Goal: Task Accomplishment & Management: Manage account settings

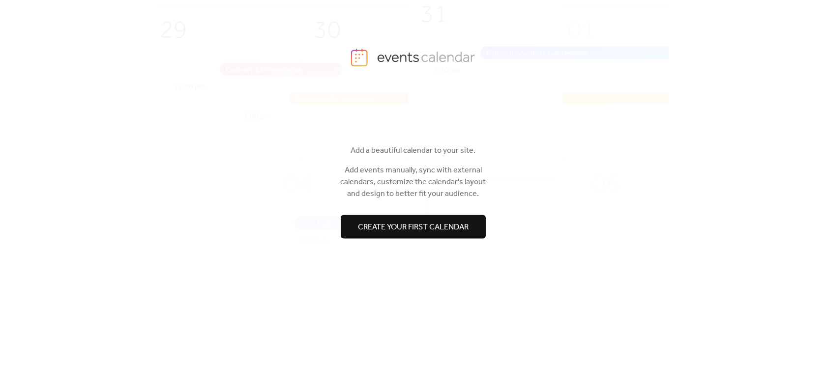
click at [421, 226] on span "Create your first calendar" at bounding box center [413, 228] width 111 height 12
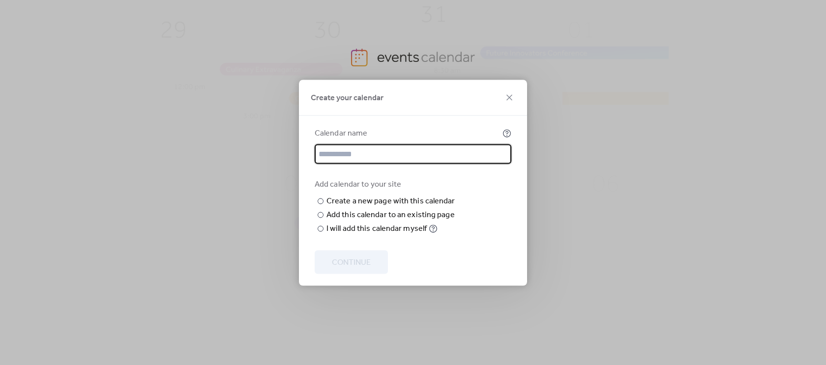
click at [364, 144] on input "text" at bounding box center [413, 154] width 197 height 20
type input "********"
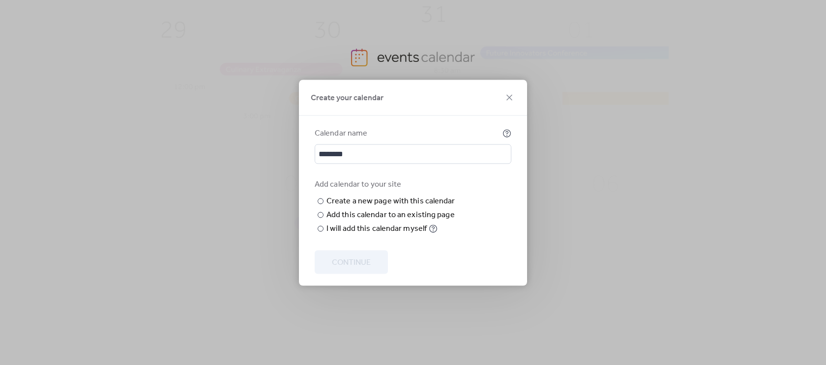
click at [501, 182] on div "Add calendar to your site ​ Create a new page with this calendar New page name …" at bounding box center [413, 206] width 197 height 56
click at [354, 221] on div "Add this calendar to an existing page" at bounding box center [390, 215] width 128 height 12
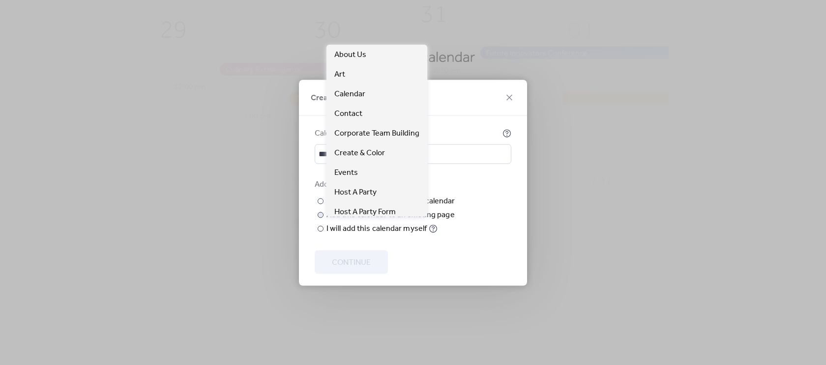
scroll to position [84, 0]
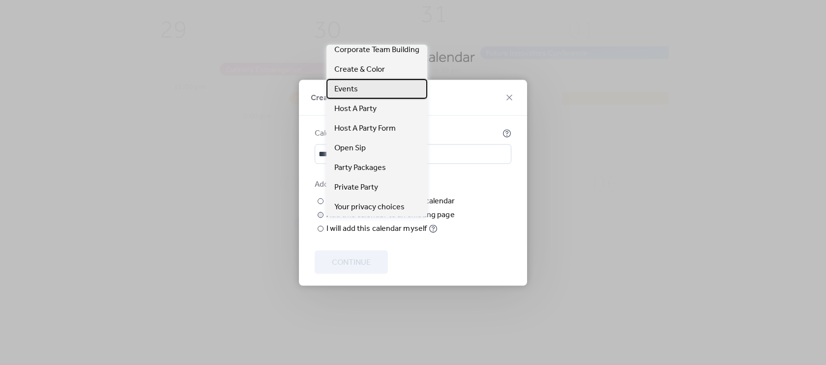
click at [376, 86] on div "Events" at bounding box center [376, 89] width 101 height 20
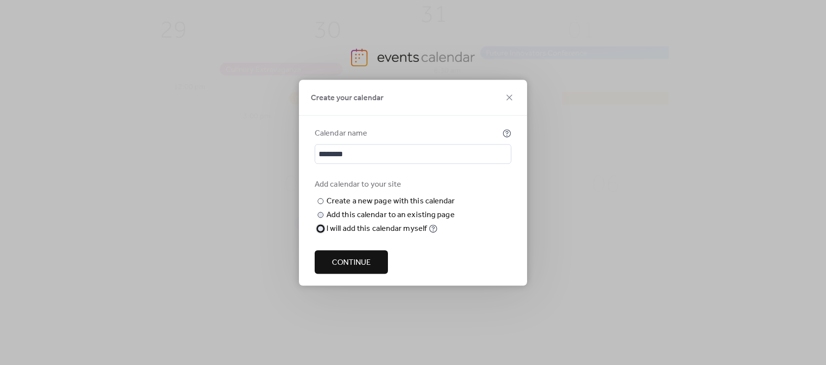
click at [357, 235] on div "I will add this calendar myself" at bounding box center [376, 229] width 100 height 12
click at [358, 265] on span "Continue" at bounding box center [351, 263] width 39 height 12
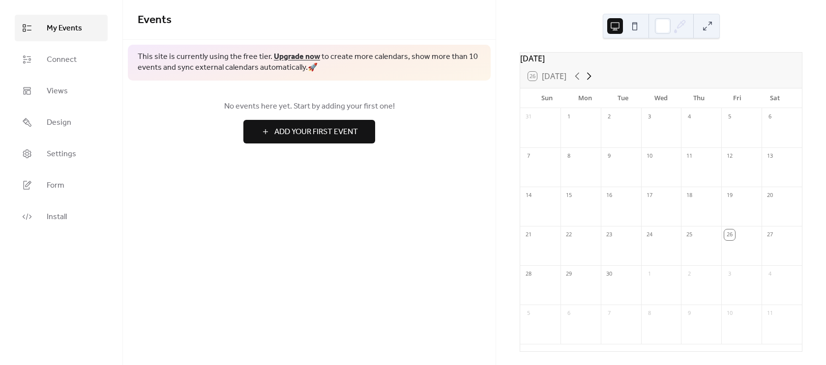
click at [591, 80] on icon at bounding box center [589, 76] width 4 height 7
click at [570, 82] on button "26 Today" at bounding box center [547, 76] width 45 height 14
click at [310, 136] on span "Add Your First Event" at bounding box center [316, 132] width 84 height 12
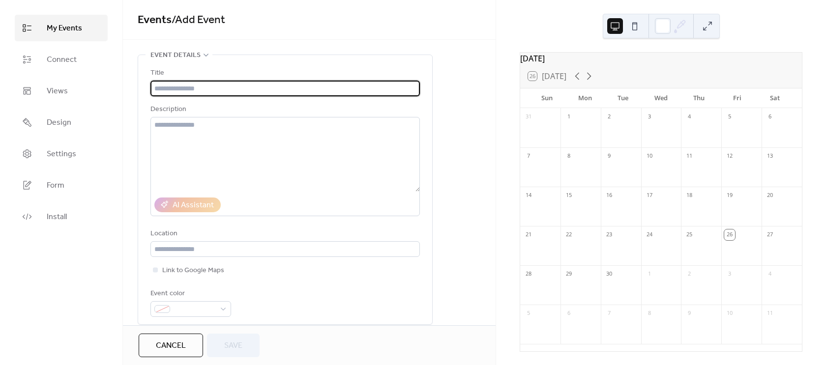
click at [173, 87] on input "text" at bounding box center [284, 89] width 269 height 16
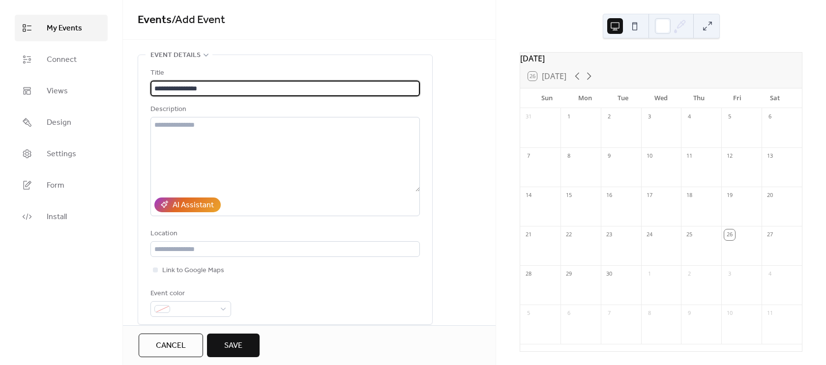
scroll to position [85, 0]
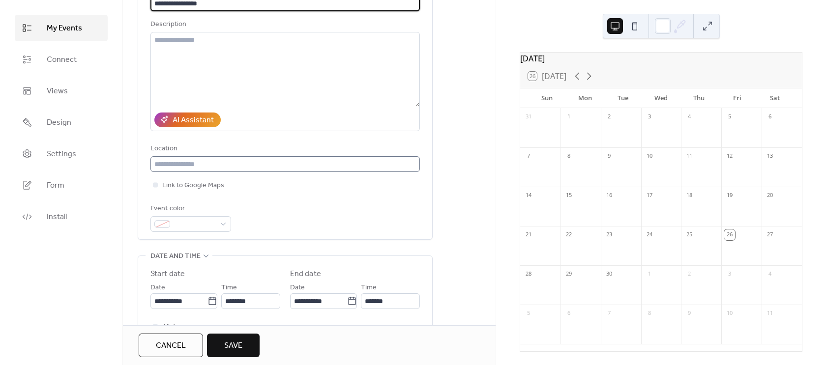
type input "**********"
click at [222, 165] on input "text" at bounding box center [284, 164] width 269 height 16
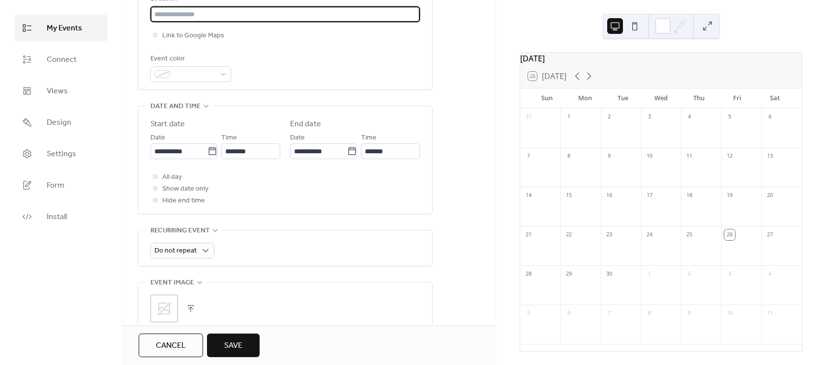
scroll to position [256, 0]
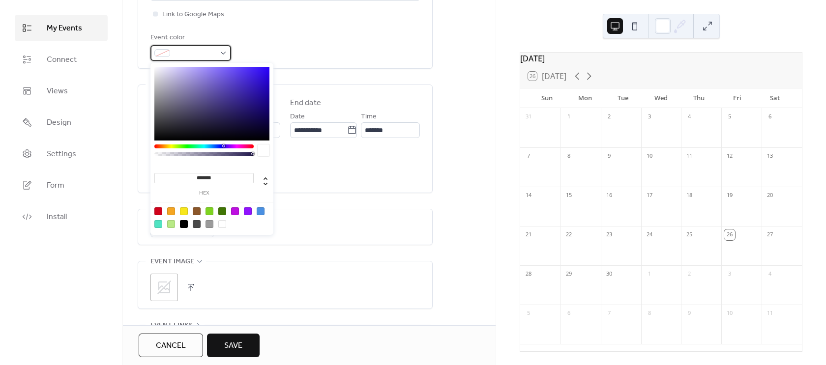
click at [219, 59] on div at bounding box center [190, 53] width 81 height 16
click at [196, 211] on div at bounding box center [197, 211] width 8 height 8
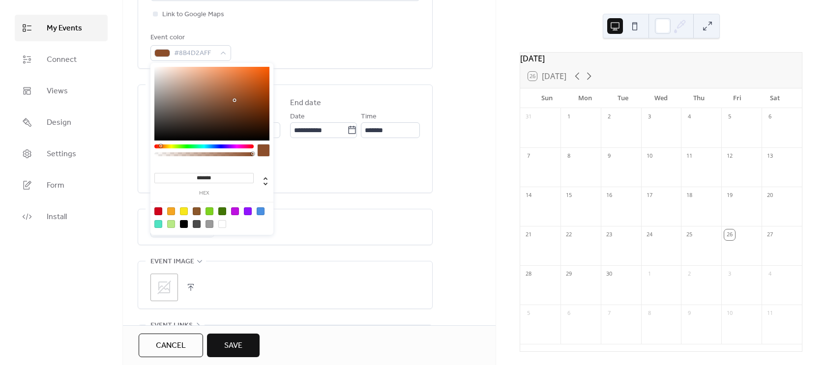
click at [160, 146] on div at bounding box center [160, 146] width 3 height 3
click at [257, 109] on div at bounding box center [211, 104] width 115 height 74
click at [258, 113] on div at bounding box center [211, 104] width 115 height 74
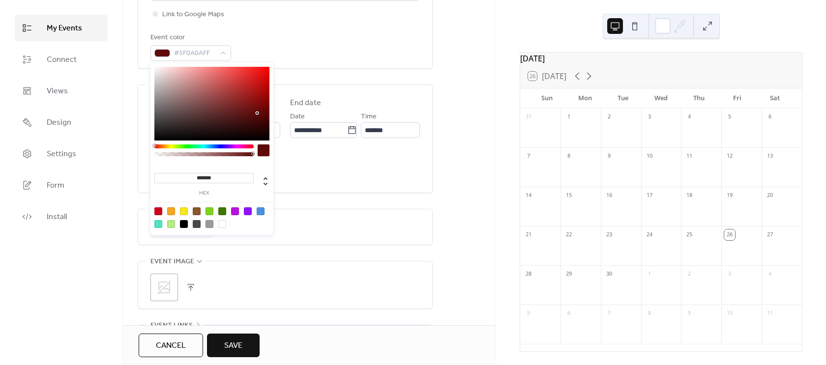
drag, startPoint x: 158, startPoint y: 147, endPoint x: 150, endPoint y: 146, distance: 8.4
click at [150, 146] on div "******* hex" at bounding box center [211, 150] width 123 height 174
click at [245, 118] on div at bounding box center [211, 104] width 115 height 74
click at [246, 107] on div at bounding box center [211, 104] width 115 height 74
click at [261, 107] on div at bounding box center [211, 104] width 115 height 74
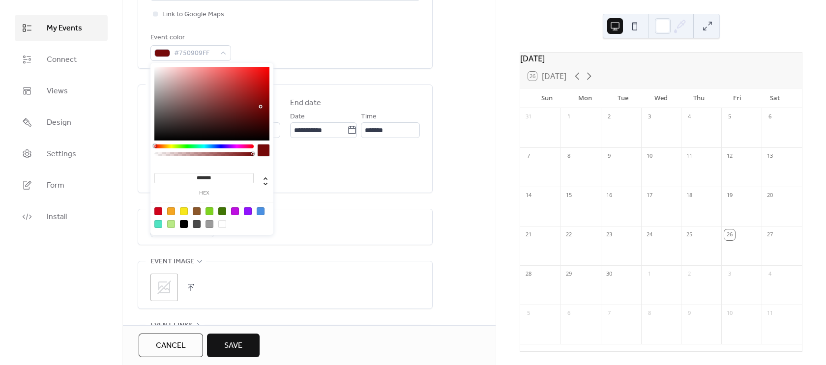
type input "*******"
click at [260, 103] on div at bounding box center [211, 104] width 115 height 74
click at [426, 94] on div "**********" at bounding box center [285, 139] width 294 height 108
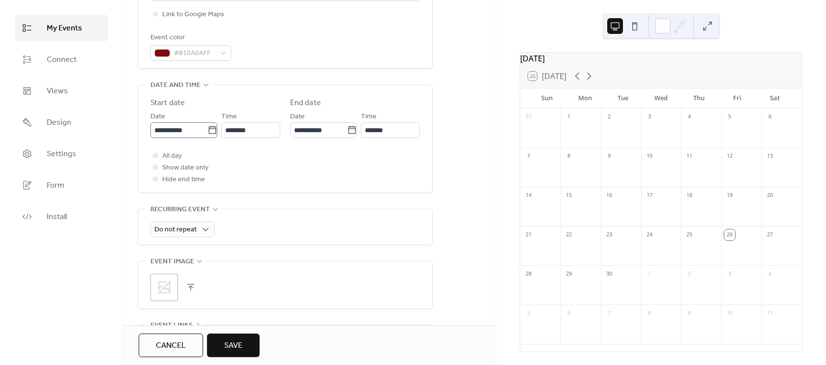
click at [212, 131] on icon at bounding box center [212, 130] width 10 height 10
click at [207, 131] on input "**********" at bounding box center [178, 130] width 57 height 16
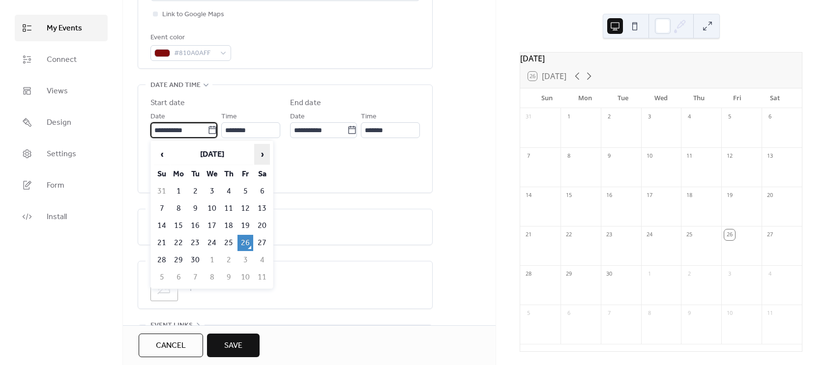
click at [264, 156] on span "›" at bounding box center [262, 155] width 15 height 20
click at [245, 245] on td "24" at bounding box center [245, 243] width 16 height 16
type input "**********"
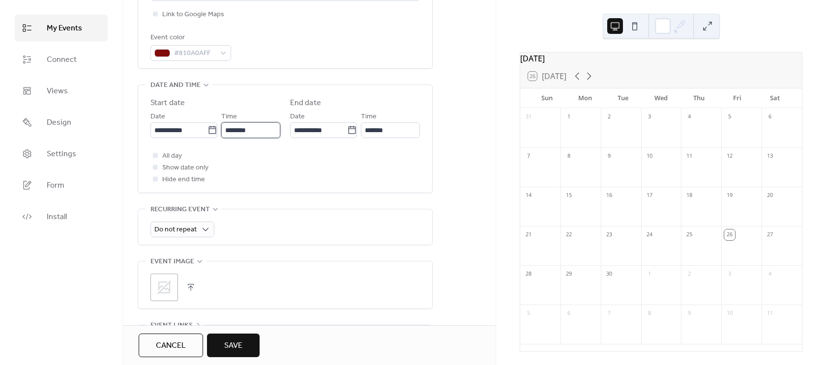
click at [241, 131] on input "********" at bounding box center [250, 130] width 59 height 16
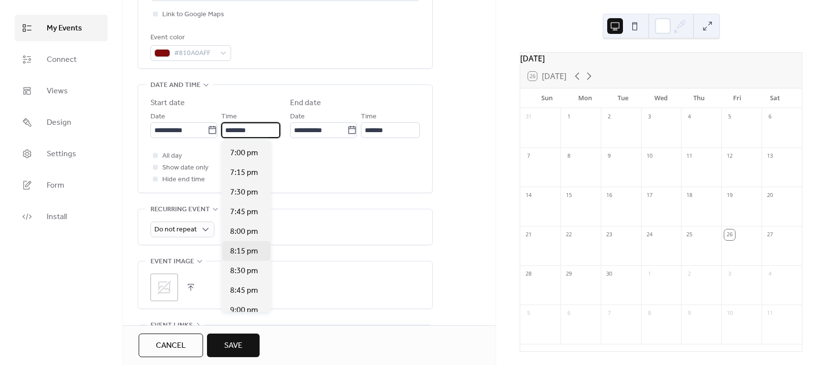
scroll to position [1483, 0]
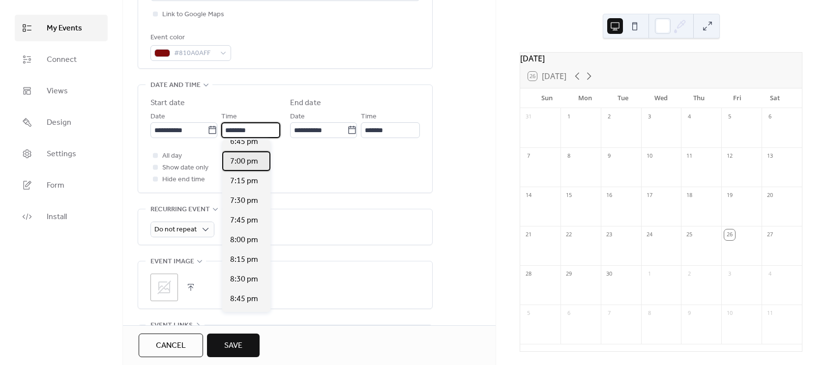
click at [237, 153] on div "7:00 pm" at bounding box center [246, 161] width 48 height 20
type input "*******"
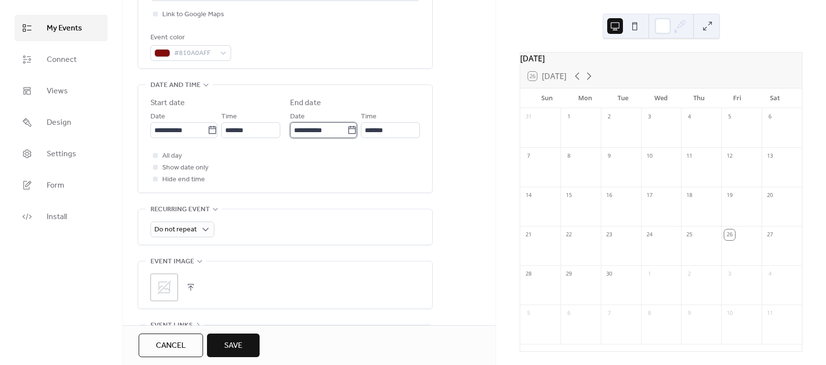
click at [326, 127] on input "**********" at bounding box center [318, 130] width 57 height 16
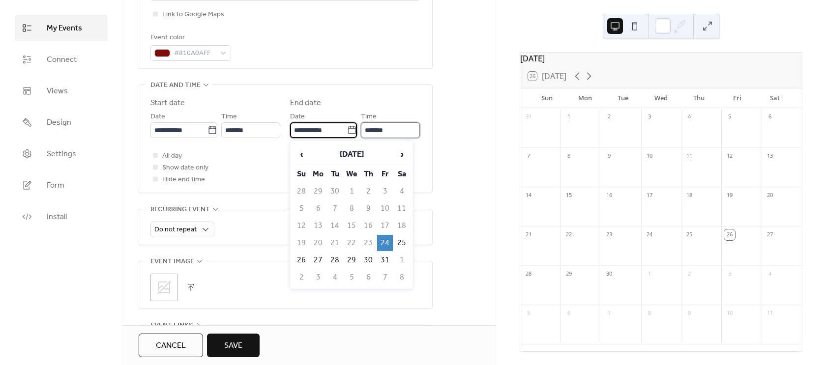
click at [382, 130] on input "*******" at bounding box center [390, 130] width 59 height 16
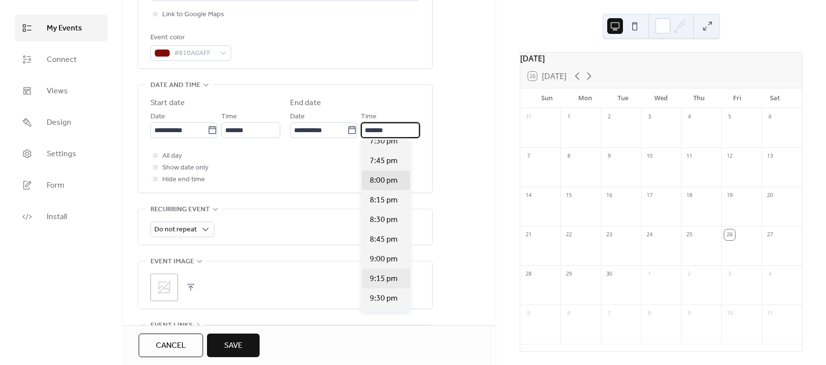
scroll to position [39, 0]
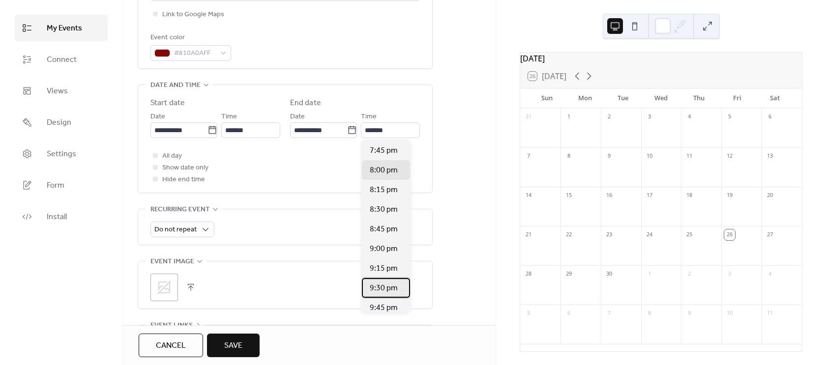
click at [386, 287] on span "9:30 pm" at bounding box center [384, 289] width 28 height 12
type input "*******"
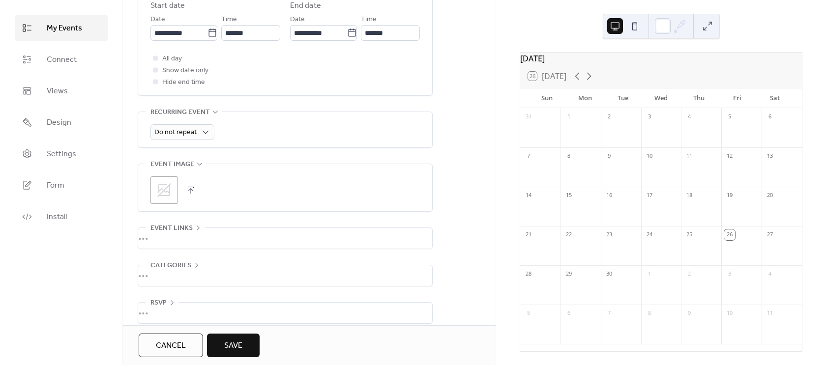
scroll to position [363, 0]
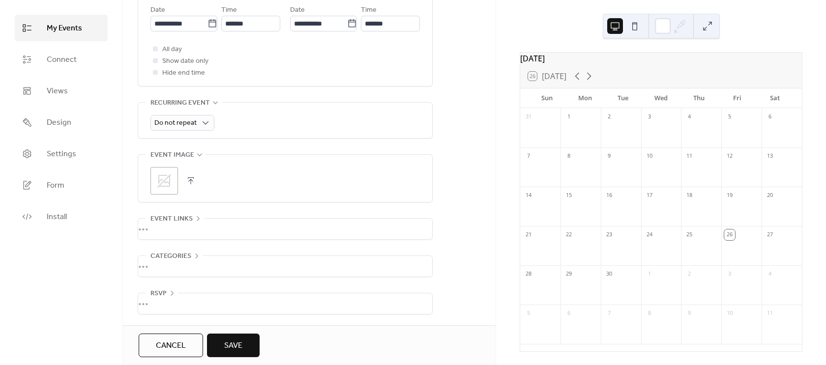
click at [179, 233] on div "•••" at bounding box center [285, 229] width 294 height 21
click at [182, 231] on div "URL" at bounding box center [283, 237] width 267 height 12
click at [205, 222] on div "URL Text to display Open in new tab" at bounding box center [284, 271] width 269 height 104
click at [194, 220] on icon at bounding box center [198, 219] width 8 height 8
click at [237, 340] on span "Save" at bounding box center [233, 346] width 18 height 12
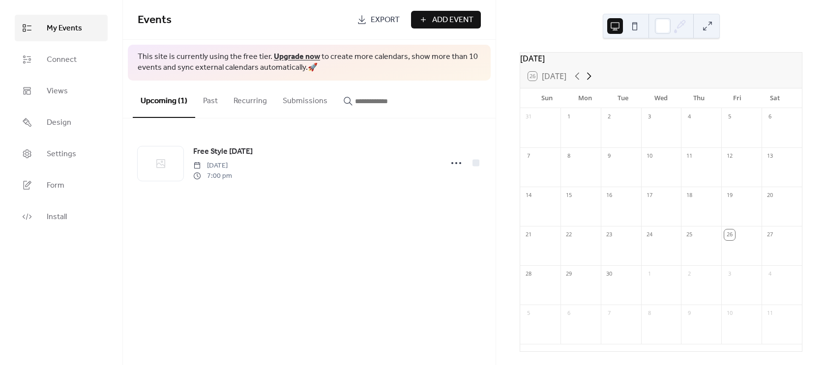
click at [590, 82] on icon at bounding box center [589, 76] width 12 height 12
click at [210, 101] on button "Past" at bounding box center [210, 99] width 30 height 36
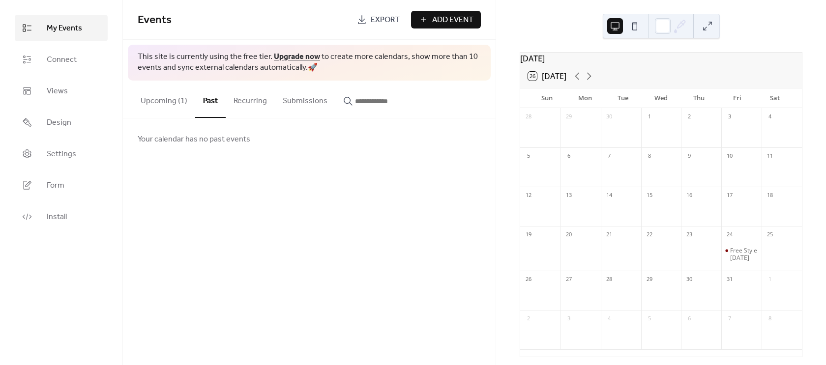
click at [260, 102] on button "Recurring" at bounding box center [250, 99] width 49 height 36
click at [310, 101] on button "Submissions" at bounding box center [305, 99] width 60 height 36
click at [152, 104] on button "Upcoming (1)" at bounding box center [164, 99] width 62 height 36
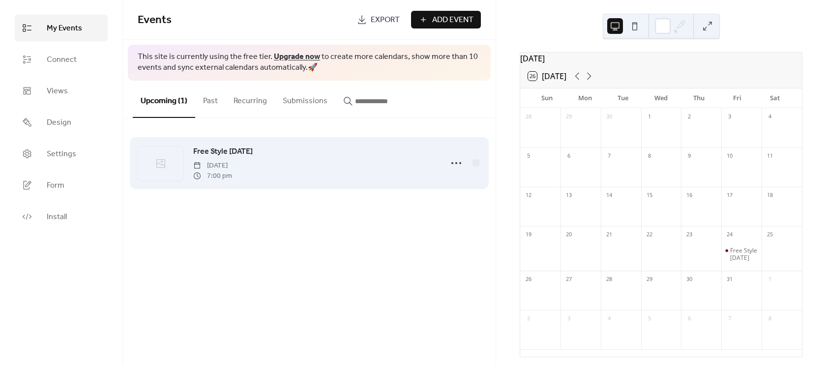
click at [232, 168] on span "[DATE]" at bounding box center [212, 166] width 39 height 10
click at [459, 159] on icon at bounding box center [456, 163] width 16 height 16
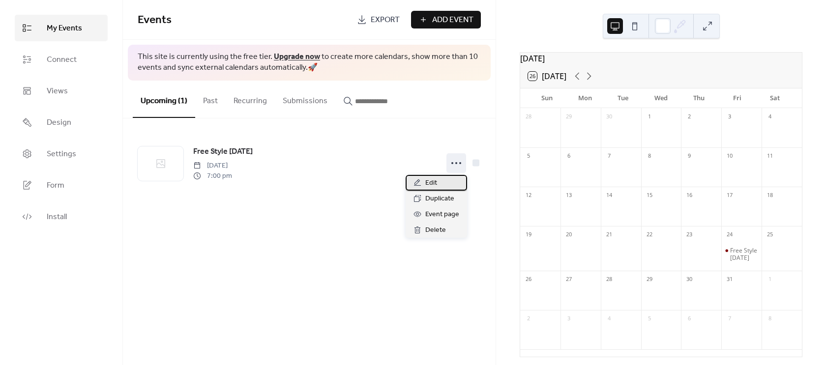
click at [430, 179] on span "Edit" at bounding box center [431, 183] width 12 height 12
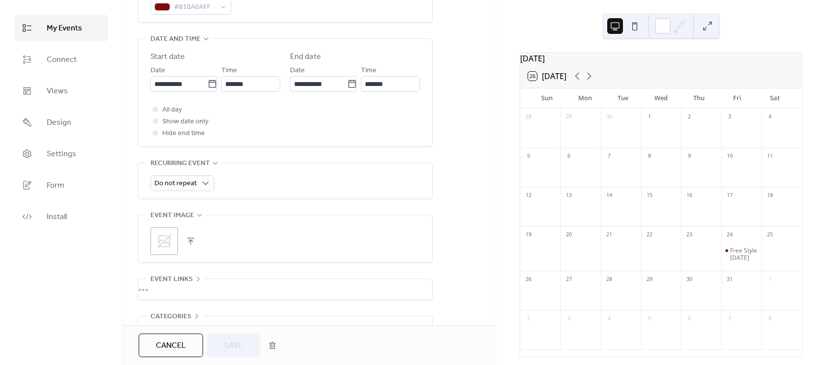
scroll to position [318, 0]
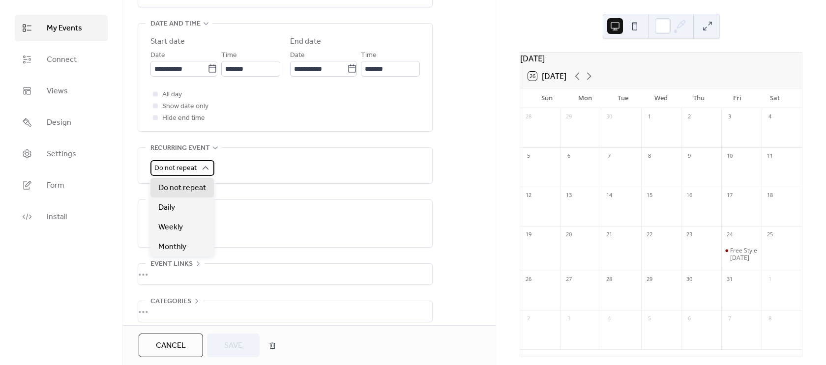
click at [207, 168] on icon at bounding box center [206, 168] width 10 height 10
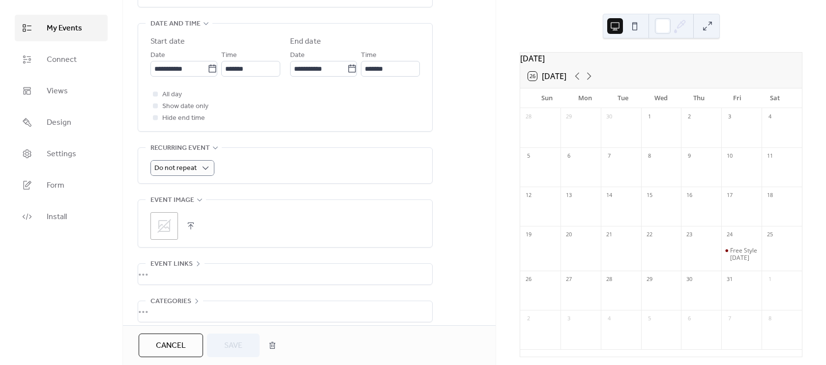
click at [352, 170] on div "Do not repeat" at bounding box center [284, 168] width 269 height 16
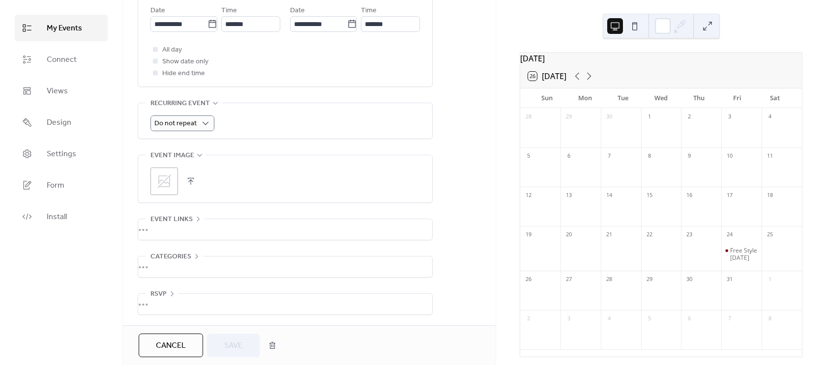
scroll to position [363, 0]
click at [199, 228] on div "•••" at bounding box center [285, 229] width 294 height 21
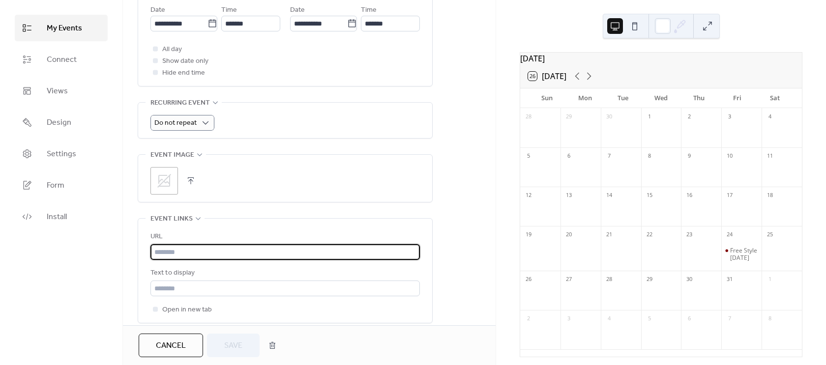
click at [185, 258] on input "text" at bounding box center [284, 252] width 269 height 16
type input "**********"
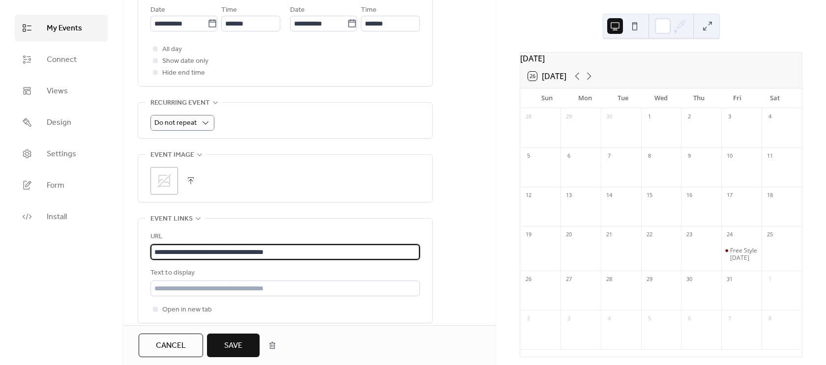
drag, startPoint x: 320, startPoint y: 253, endPoint x: 111, endPoint y: 253, distance: 208.9
click at [111, 253] on div "**********" at bounding box center [413, 182] width 826 height 365
click at [184, 249] on input "text" at bounding box center [284, 252] width 269 height 16
click at [107, 256] on div "My Events Connect Views Design Settings Form Install" at bounding box center [61, 182] width 123 height 365
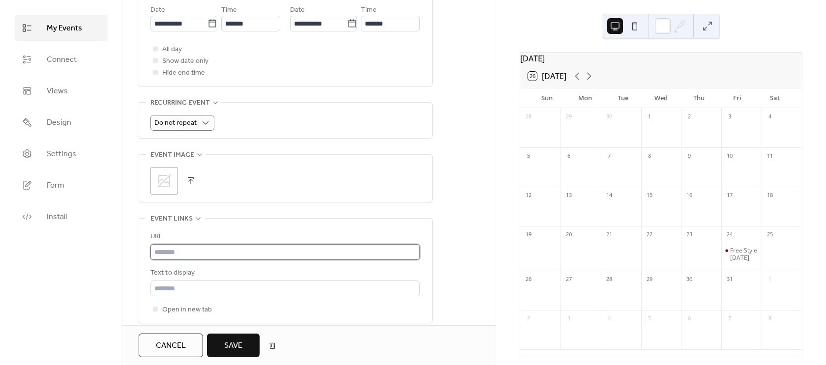
click at [214, 253] on input "text" at bounding box center [284, 252] width 269 height 16
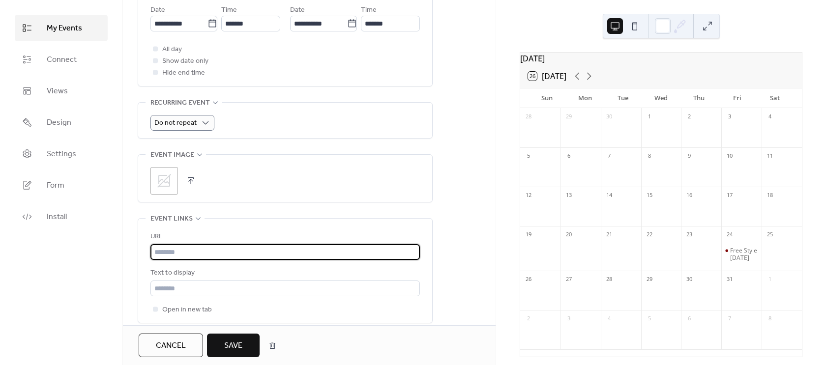
paste input "**********"
type input "**********"
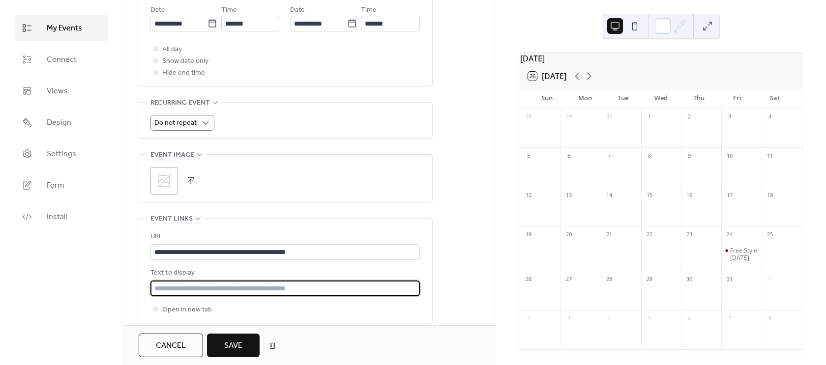
click at [208, 290] on input "text" at bounding box center [284, 289] width 269 height 16
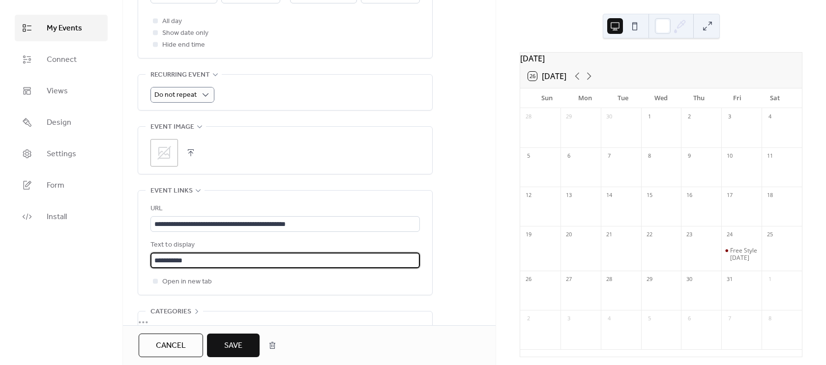
scroll to position [446, 0]
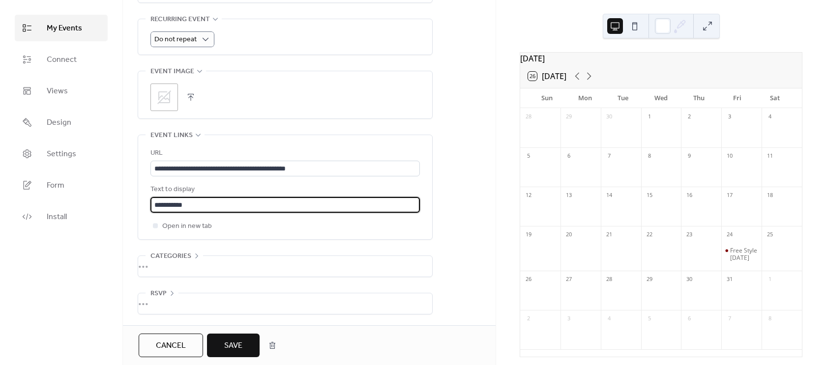
type input "**********"
click at [197, 263] on div "•••" at bounding box center [285, 266] width 294 height 21
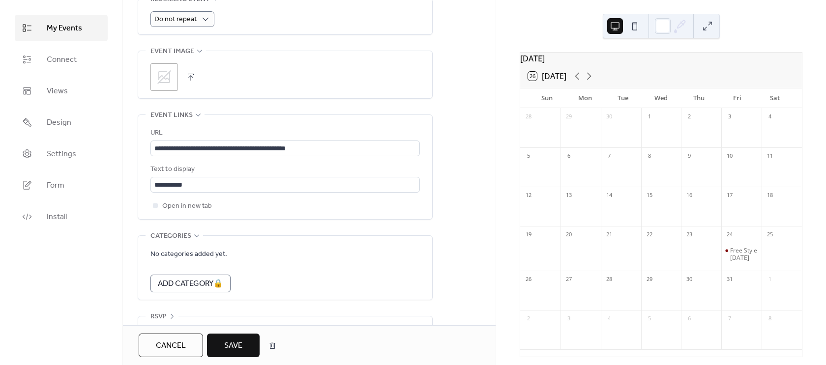
scroll to position [490, 0]
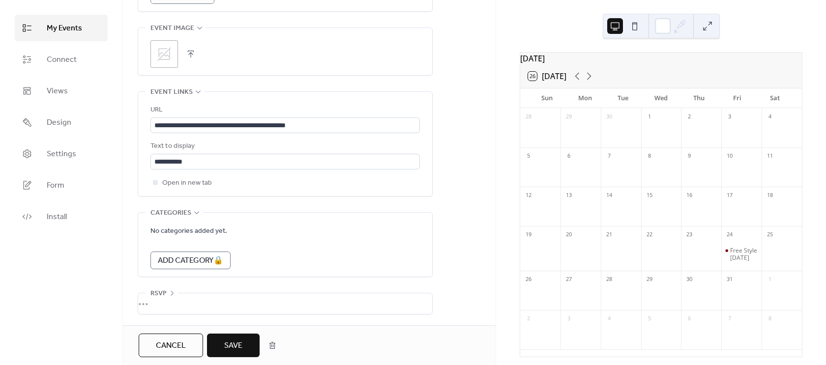
click at [213, 299] on div "•••" at bounding box center [285, 303] width 294 height 21
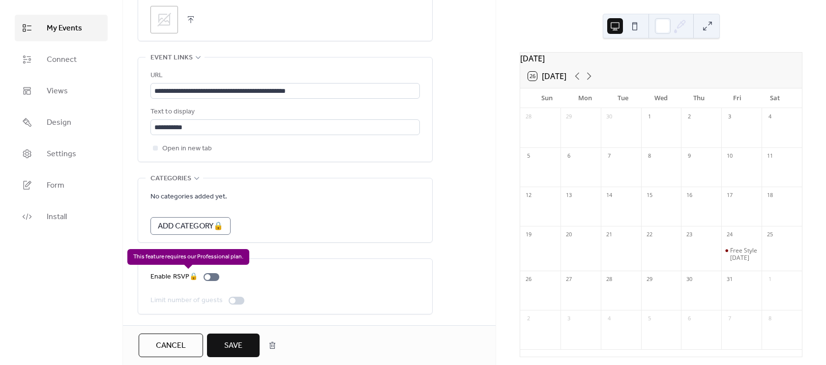
click at [215, 279] on div "Enable RSVP 🔒" at bounding box center [186, 277] width 73 height 12
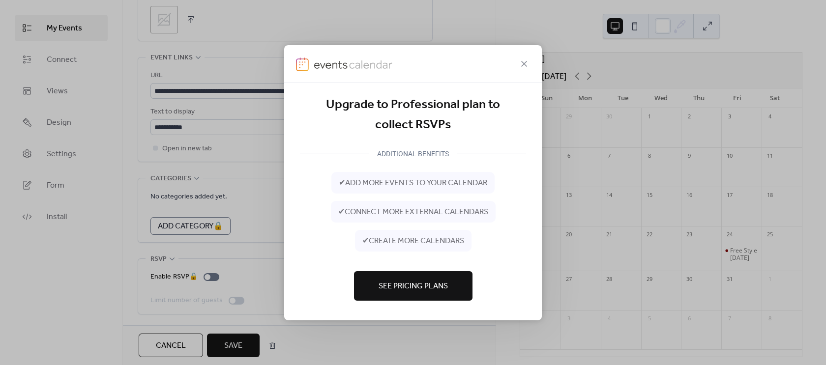
click at [405, 289] on span "See Pricing Plans" at bounding box center [413, 287] width 69 height 12
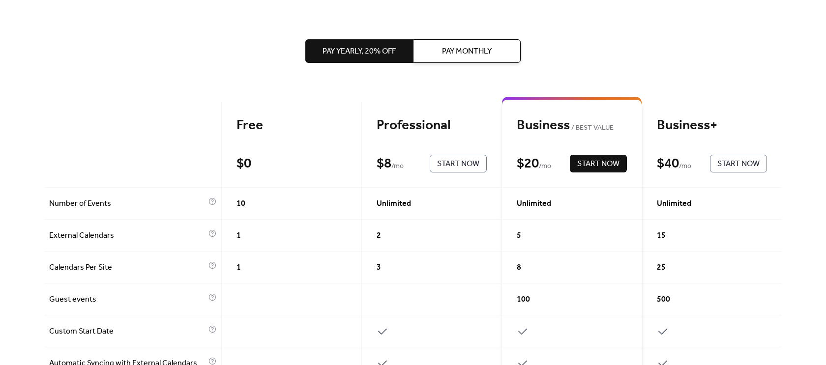
click at [470, 57] on span "Pay Monthly" at bounding box center [467, 52] width 50 height 12
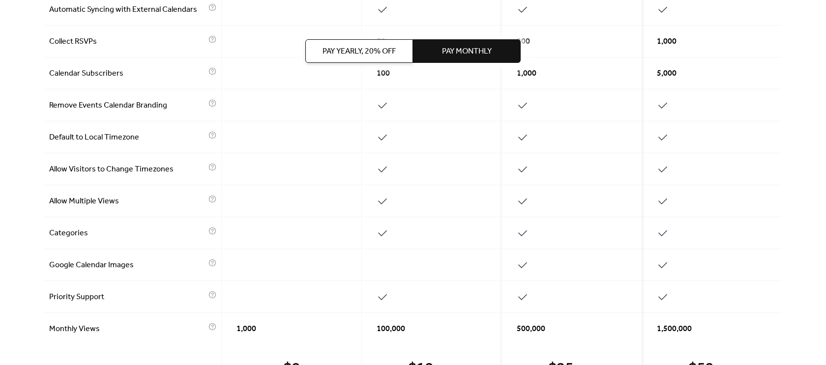
scroll to position [436, 0]
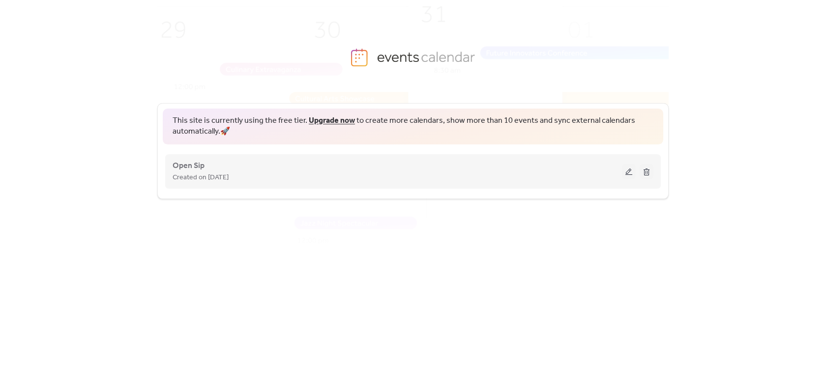
click at [274, 179] on div "Created on [DATE]" at bounding box center [397, 178] width 449 height 12
click at [273, 178] on div "Created on [DATE]" at bounding box center [397, 178] width 449 height 12
click at [628, 175] on button at bounding box center [629, 171] width 14 height 15
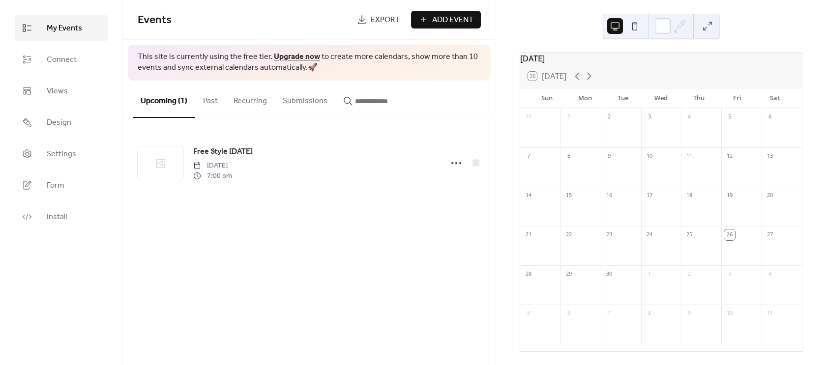
click at [680, 24] on icon at bounding box center [680, 26] width 15 height 15
click at [631, 26] on button at bounding box center [635, 26] width 16 height 16
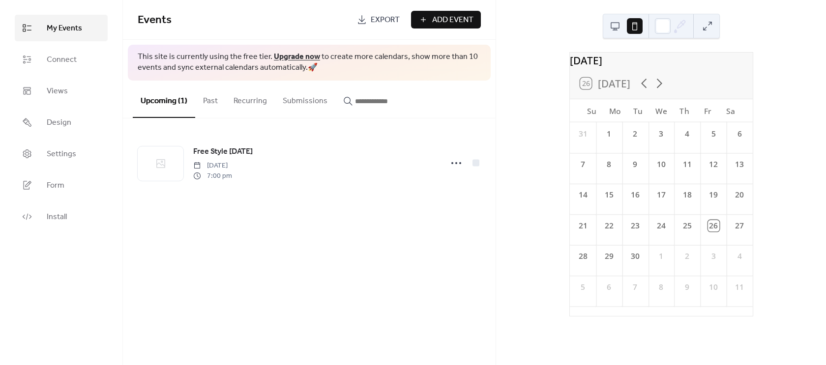
click at [616, 28] on button at bounding box center [615, 26] width 16 height 16
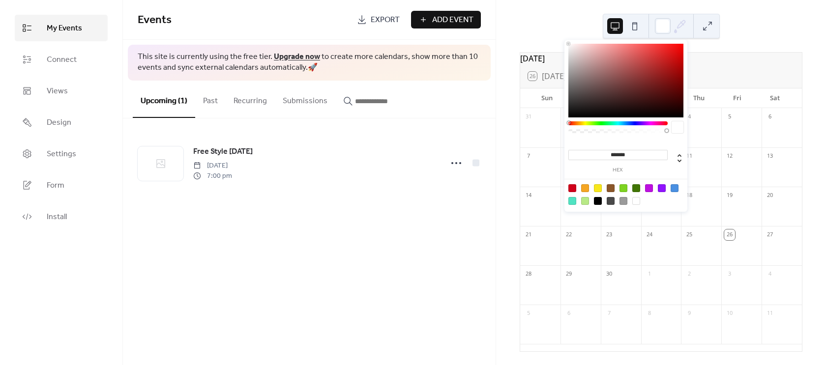
click at [685, 27] on icon at bounding box center [680, 26] width 15 height 15
click at [765, 29] on div "September 2025 26 Today Sun Mon Tue Wed Thu Fri Sat 31 1 2 3 4 5 6 7 8 9 10 11 …" at bounding box center [661, 182] width 330 height 365
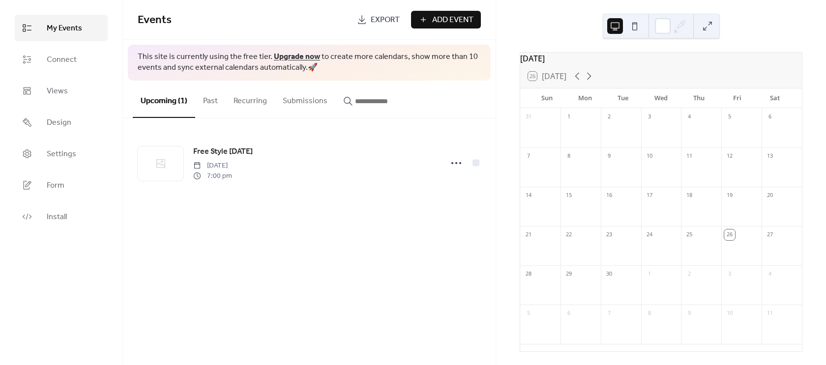
click at [683, 76] on div "26 Today" at bounding box center [661, 76] width 282 height 24
click at [531, 12] on div "September 2025 26 Today Sun Mon Tue Wed Thu Fri Sat 31 1 2 3 4 5 6 7 8 9 10 11 …" at bounding box center [661, 182] width 330 height 365
click at [54, 66] on span "Connect" at bounding box center [62, 60] width 30 height 12
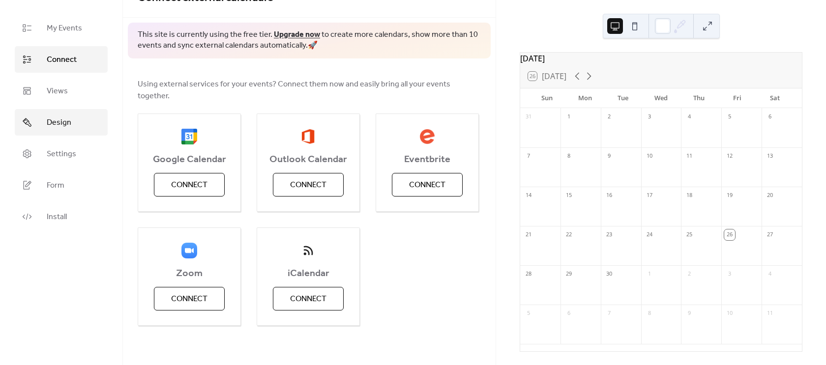
scroll to position [50, 0]
click at [71, 95] on link "Views" at bounding box center [61, 91] width 93 height 27
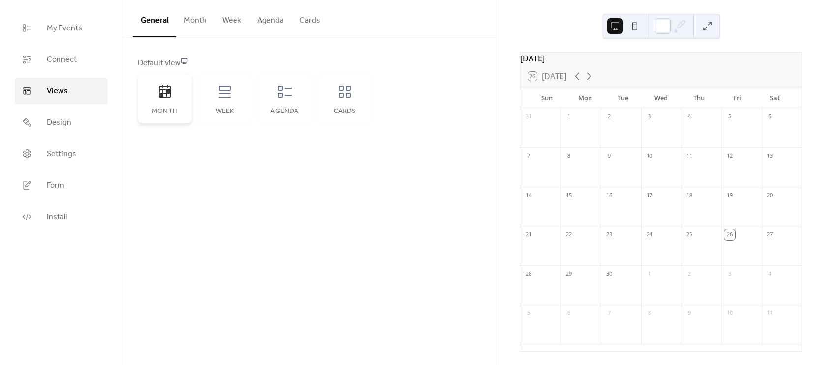
click at [172, 104] on div "Month" at bounding box center [165, 98] width 54 height 49
click at [196, 10] on button "Month" at bounding box center [195, 18] width 38 height 36
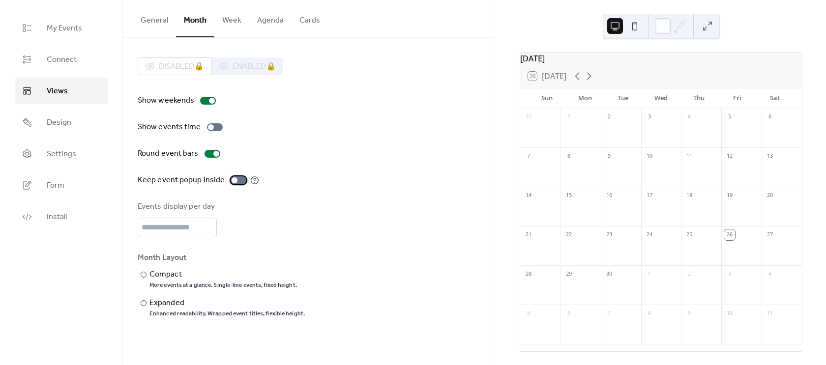
click at [240, 182] on div at bounding box center [239, 180] width 16 height 8
click at [73, 127] on link "Design" at bounding box center [61, 122] width 93 height 27
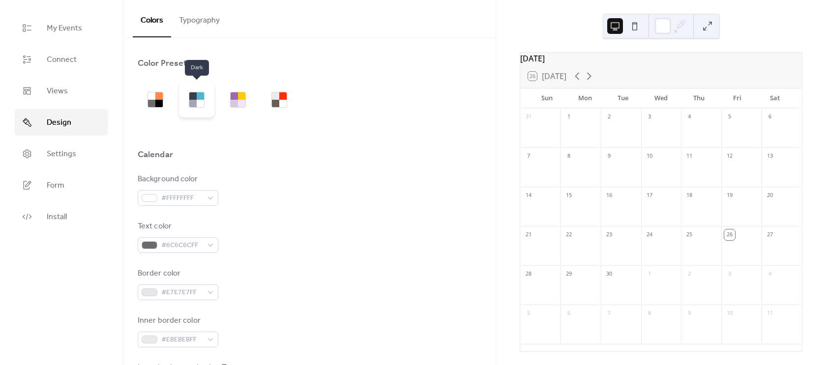
click at [191, 103] on div at bounding box center [192, 103] width 7 height 7
click at [239, 102] on div at bounding box center [241, 103] width 7 height 7
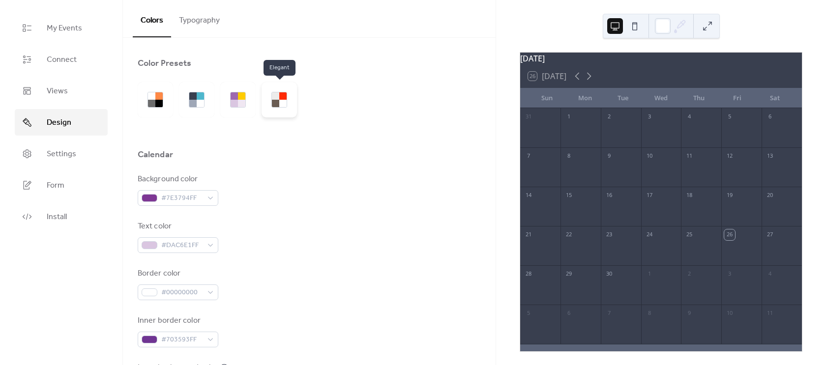
click at [269, 100] on div at bounding box center [279, 99] width 35 height 35
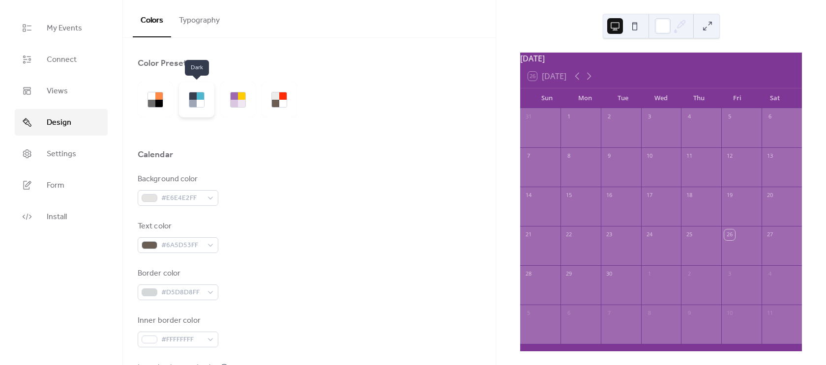
click at [198, 107] on div at bounding box center [200, 103] width 7 height 7
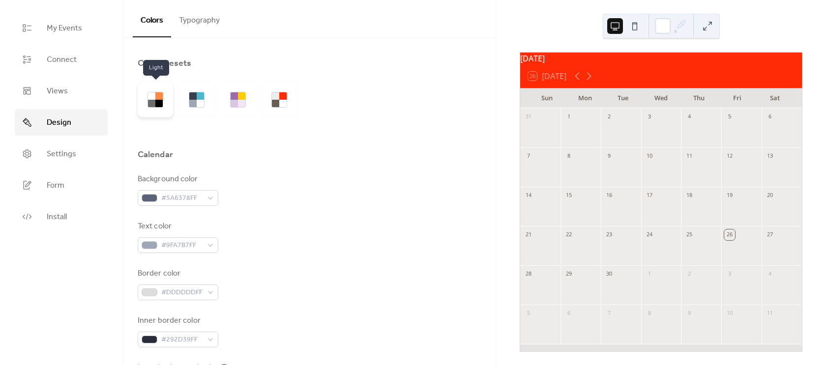
click at [162, 107] on div at bounding box center [155, 100] width 16 height 16
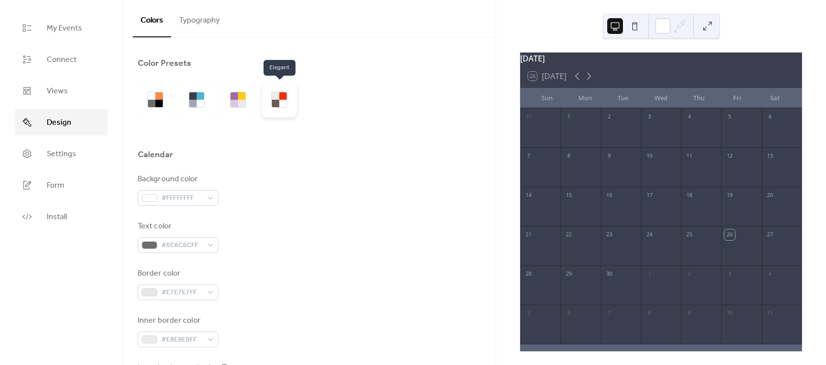
click at [273, 105] on div at bounding box center [275, 103] width 7 height 7
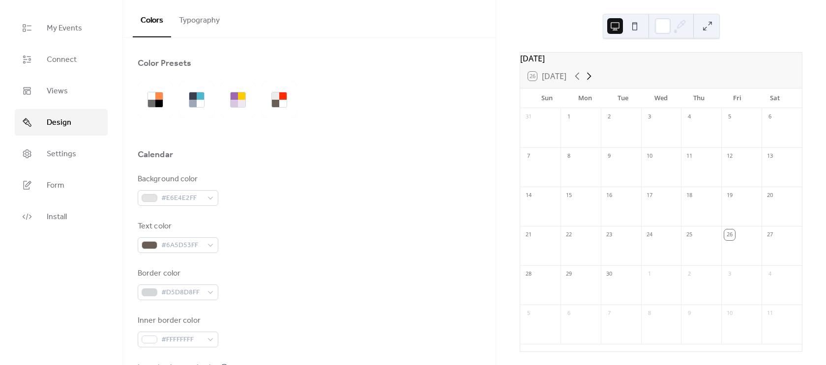
click at [594, 82] on icon at bounding box center [589, 76] width 12 height 12
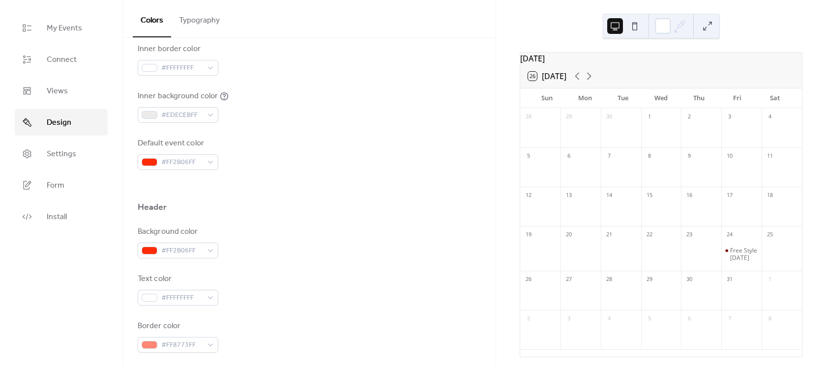
scroll to position [349, 0]
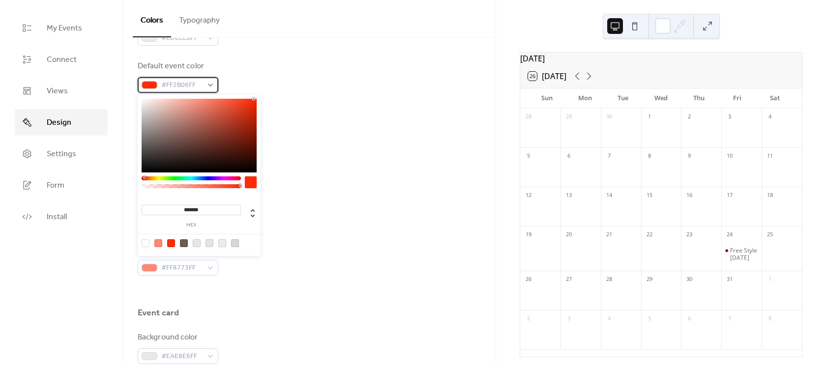
click at [156, 87] on div at bounding box center [150, 85] width 16 height 8
click at [247, 137] on div at bounding box center [199, 136] width 115 height 74
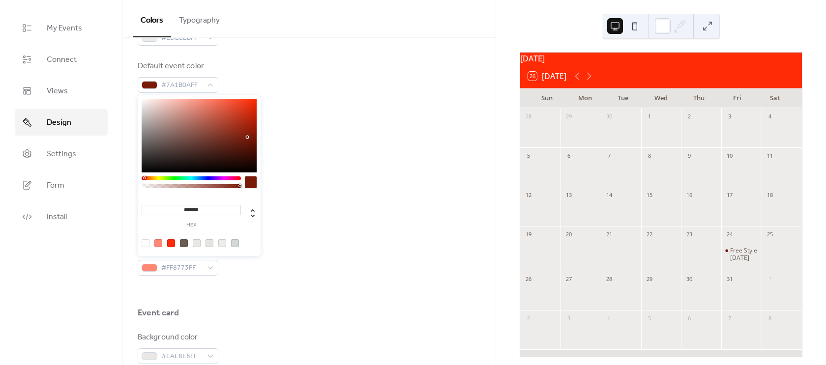
type input "*******"
click at [251, 135] on div at bounding box center [199, 136] width 115 height 74
click at [287, 130] on div "Header" at bounding box center [309, 132] width 343 height 17
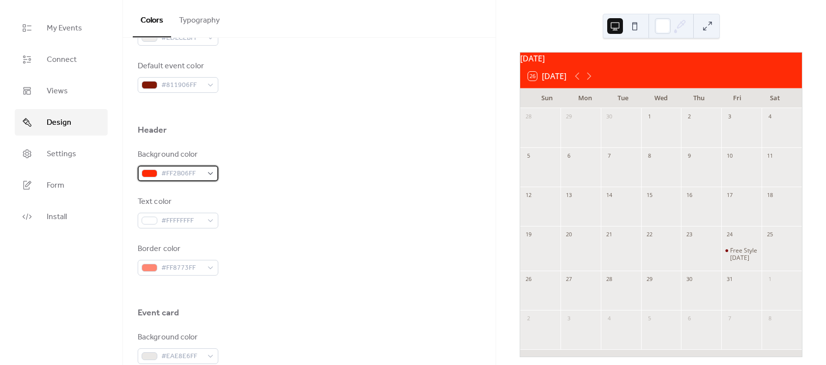
click at [153, 172] on div at bounding box center [150, 174] width 16 height 8
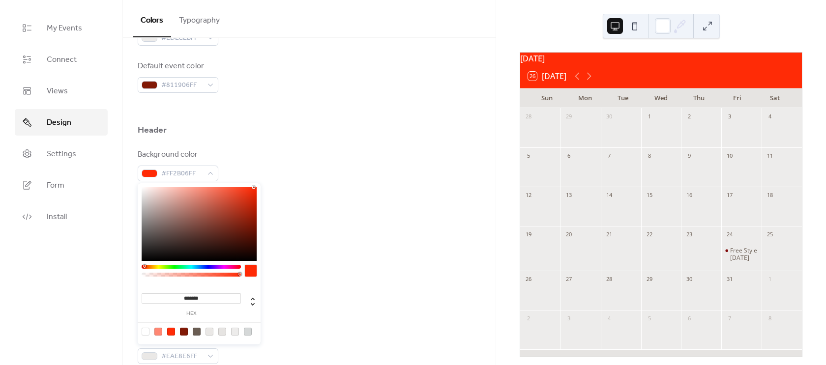
click at [298, 143] on div at bounding box center [309, 145] width 343 height 8
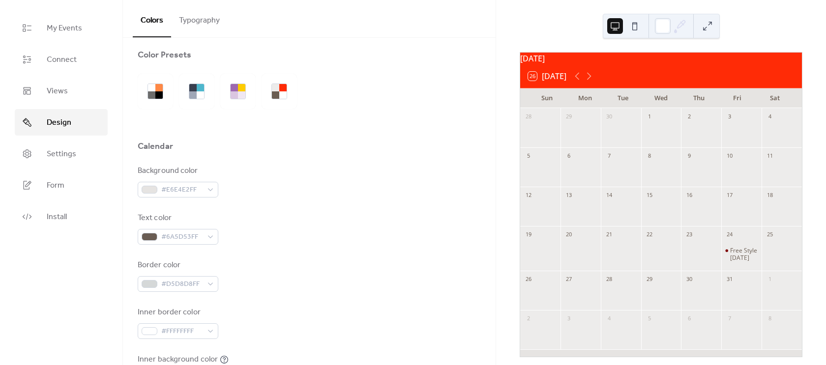
scroll to position [0, 0]
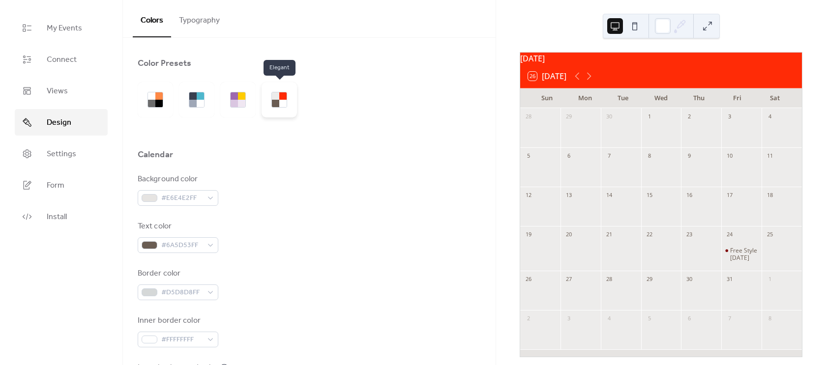
click at [275, 99] on div at bounding box center [275, 95] width 7 height 7
click at [279, 99] on div at bounding box center [282, 95] width 7 height 7
click at [279, 104] on div at bounding box center [282, 103] width 7 height 7
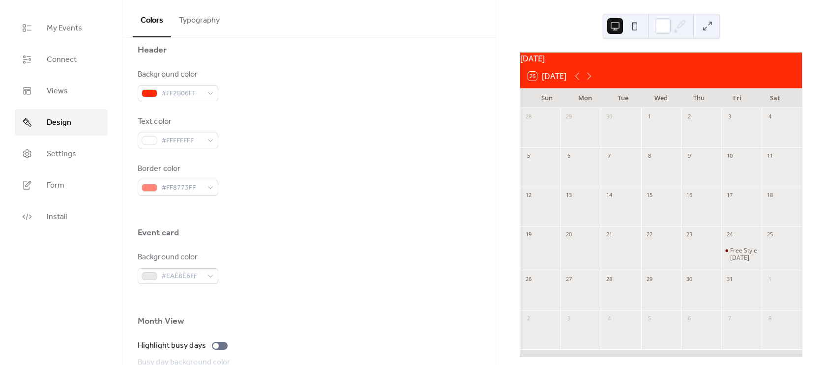
scroll to position [625, 0]
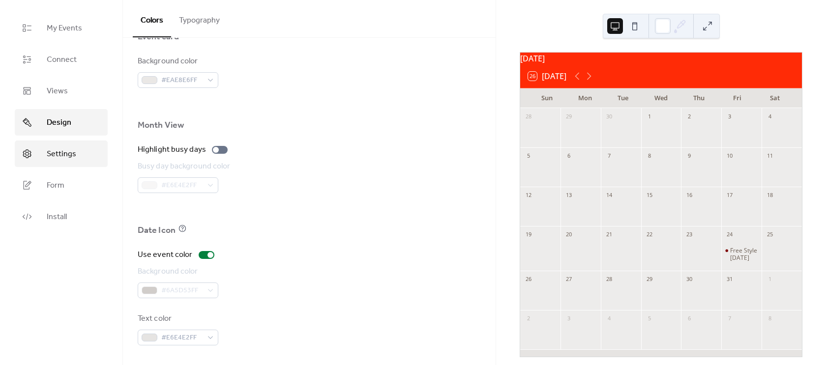
click at [82, 160] on link "Settings" at bounding box center [61, 154] width 93 height 27
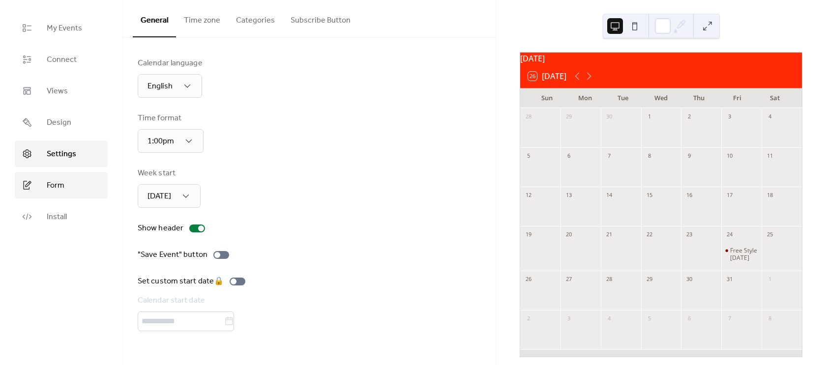
click at [56, 181] on span "Form" at bounding box center [56, 186] width 18 height 12
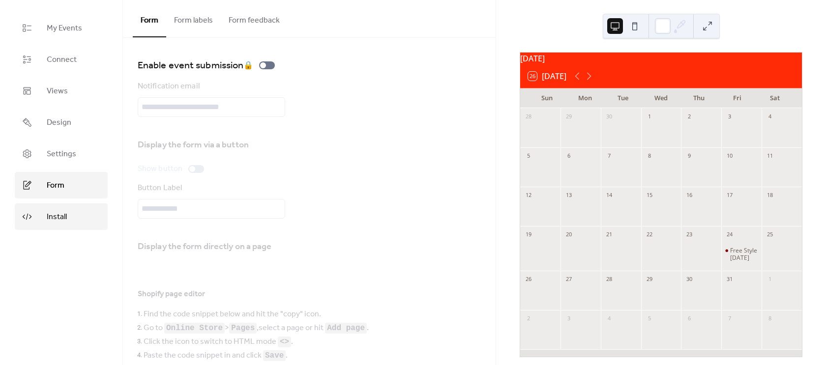
click at [59, 219] on span "Install" at bounding box center [57, 217] width 20 height 12
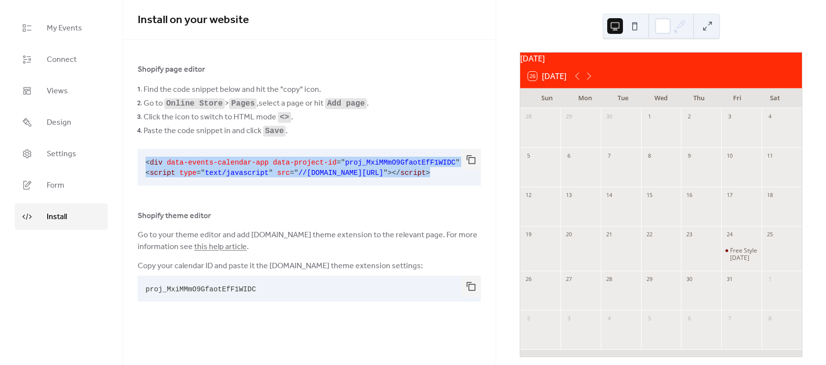
scroll to position [0, 37]
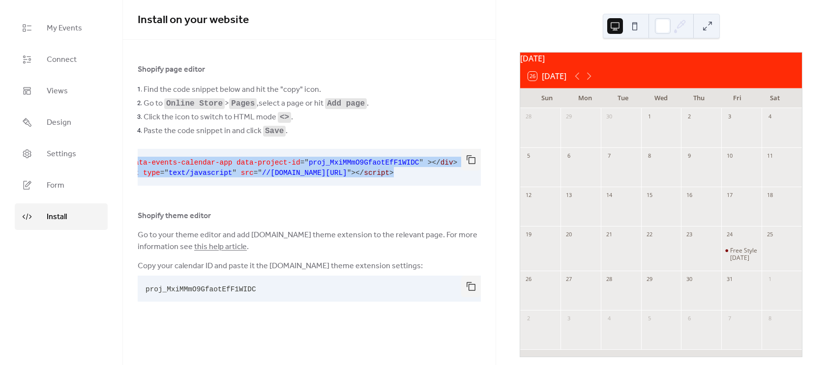
drag, startPoint x: 146, startPoint y: 165, endPoint x: 487, endPoint y: 175, distance: 341.3
click at [487, 175] on div "Shopify page editor Find the code snippet below and hit the "copy" icon. Go to …" at bounding box center [309, 184] width 373 height 242
click at [472, 161] on button "button" at bounding box center [471, 160] width 20 height 22
click at [480, 293] on button "button" at bounding box center [471, 287] width 20 height 22
click at [466, 286] on button "button" at bounding box center [471, 287] width 20 height 22
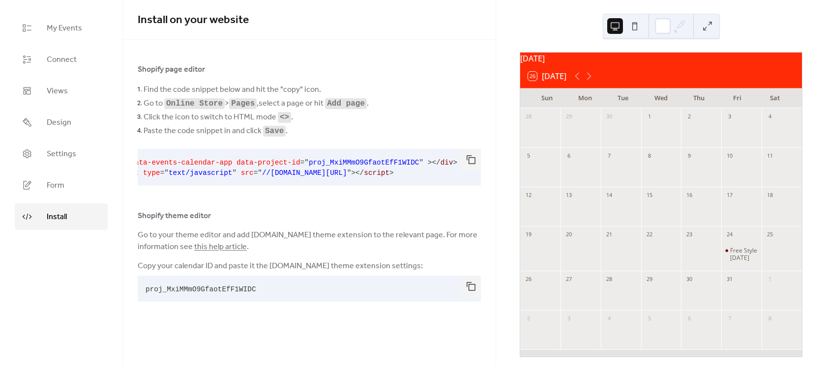
click at [416, 72] on div "Shopify page editor" at bounding box center [309, 69] width 343 height 12
click at [519, 18] on div "October 2025 26 Today Sun Mon Tue Wed Thu Fri Sat 28 29 30 1 2 3 4 5 6 7 8 9 10…" at bounding box center [661, 182] width 330 height 365
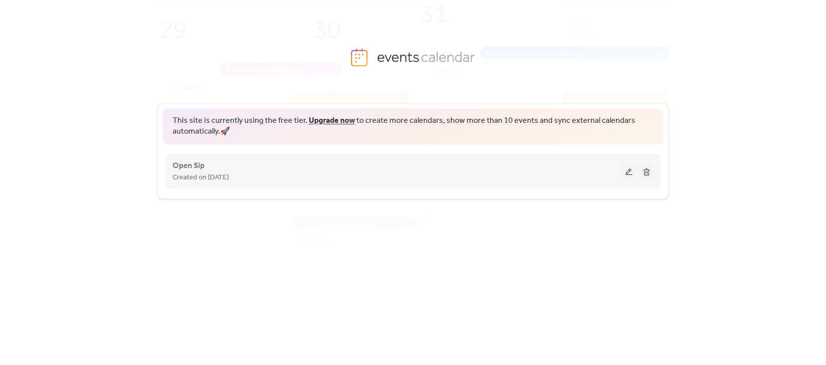
click at [627, 167] on button at bounding box center [629, 171] width 14 height 15
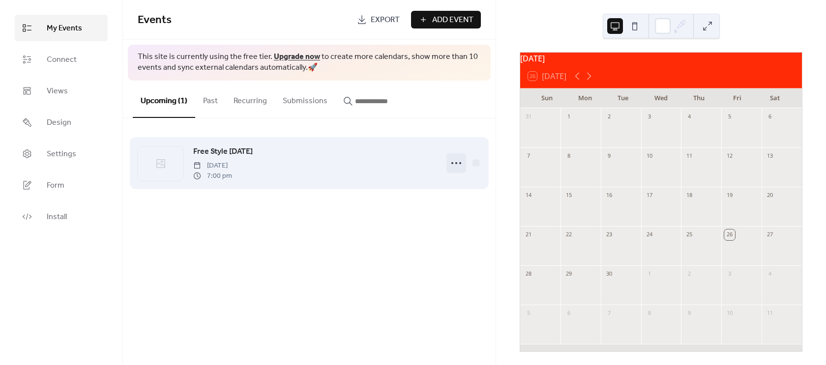
click at [458, 165] on icon at bounding box center [456, 163] width 16 height 16
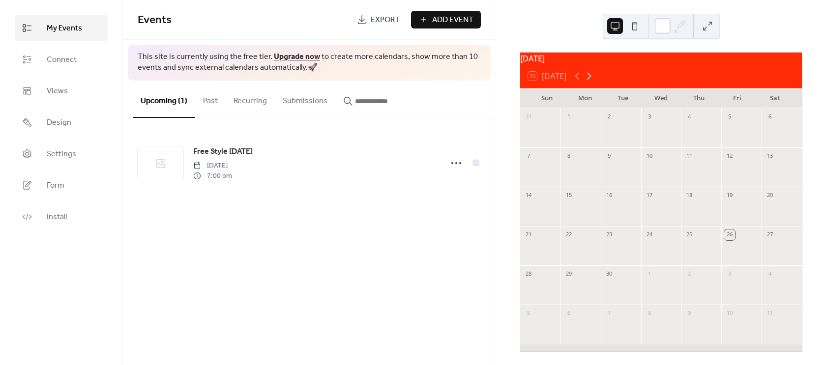
click at [595, 78] on icon at bounding box center [589, 76] width 12 height 12
click at [590, 80] on icon at bounding box center [589, 76] width 4 height 7
click at [575, 81] on icon at bounding box center [577, 76] width 12 height 12
click at [730, 262] on div "Free Style [DATE]" at bounding box center [744, 254] width 28 height 15
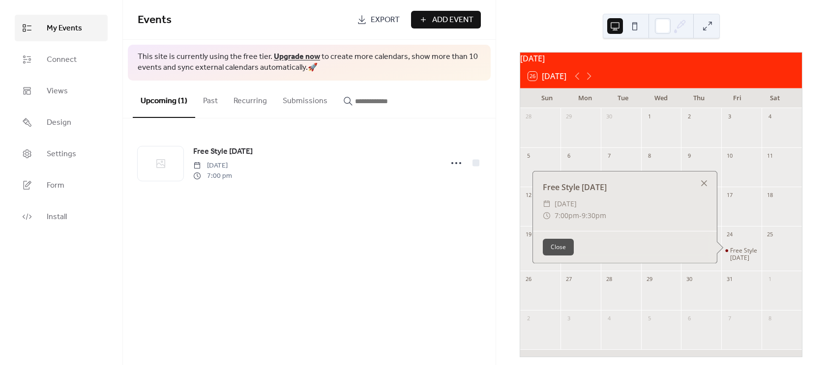
click at [562, 256] on button "Close" at bounding box center [558, 247] width 31 height 17
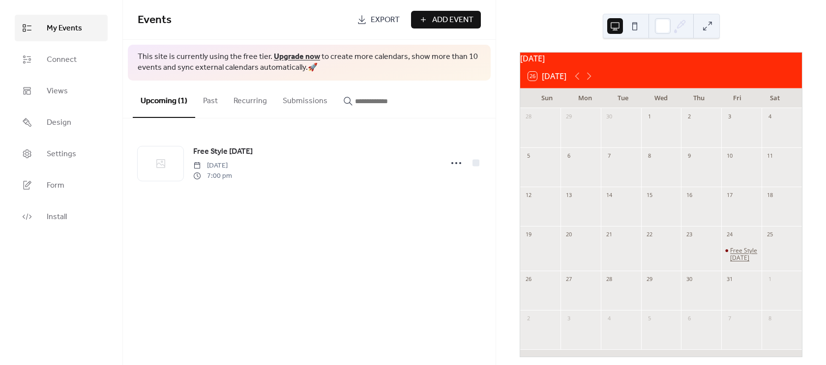
click at [737, 261] on div "Free Style [DATE]" at bounding box center [744, 254] width 28 height 15
click at [606, 221] on div "​ 7:00pm - 9:30pm" at bounding box center [629, 215] width 172 height 12
click at [708, 189] on div at bounding box center [711, 183] width 14 height 14
click at [208, 104] on button "Past" at bounding box center [210, 99] width 30 height 36
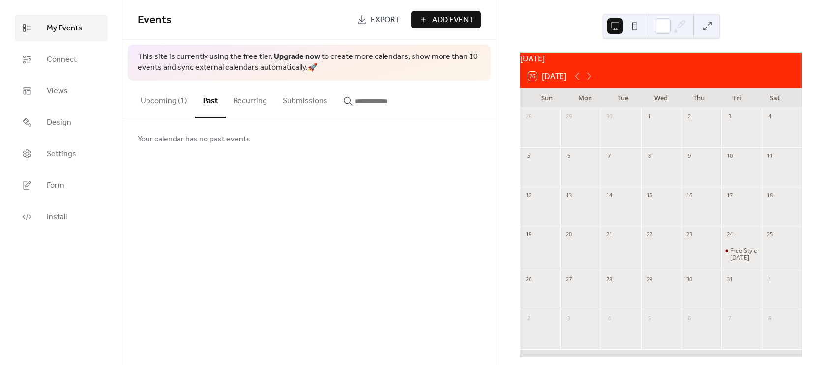
click at [266, 100] on button "Recurring" at bounding box center [250, 99] width 49 height 36
click at [226, 134] on span "Your calendar has no recurring events" at bounding box center [203, 140] width 130 height 12
click at [358, 97] on input "button" at bounding box center [384, 101] width 59 height 12
click at [292, 99] on button "Submissions" at bounding box center [305, 99] width 60 height 36
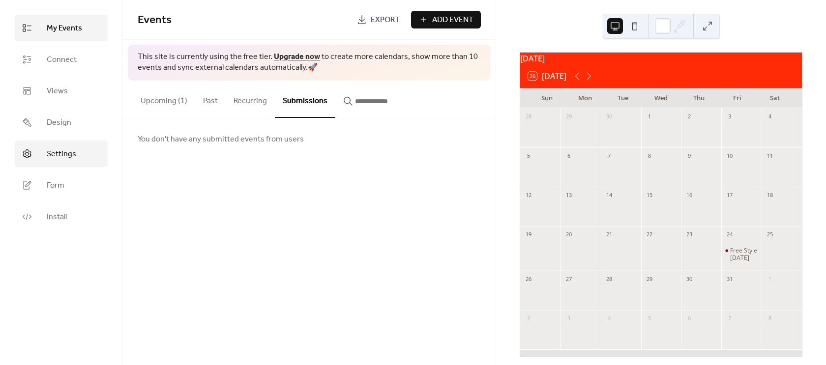
click at [53, 152] on span "Settings" at bounding box center [61, 154] width 29 height 12
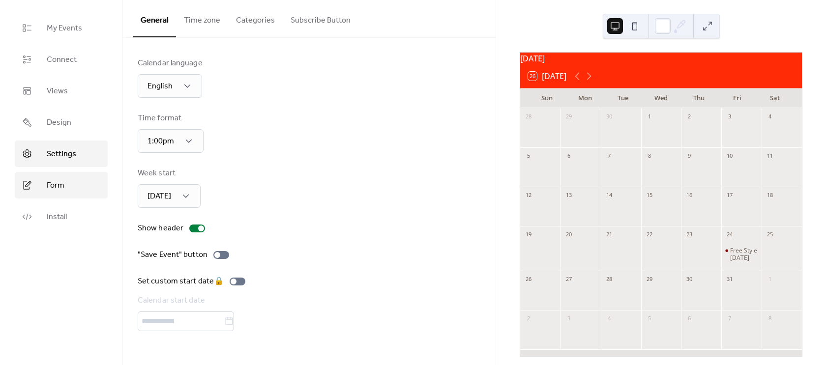
click at [53, 188] on span "Form" at bounding box center [56, 186] width 18 height 12
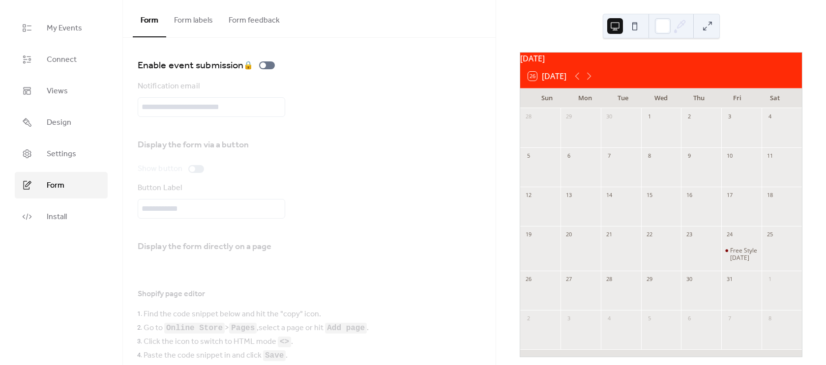
click at [199, 23] on button "Form labels" at bounding box center [193, 18] width 55 height 36
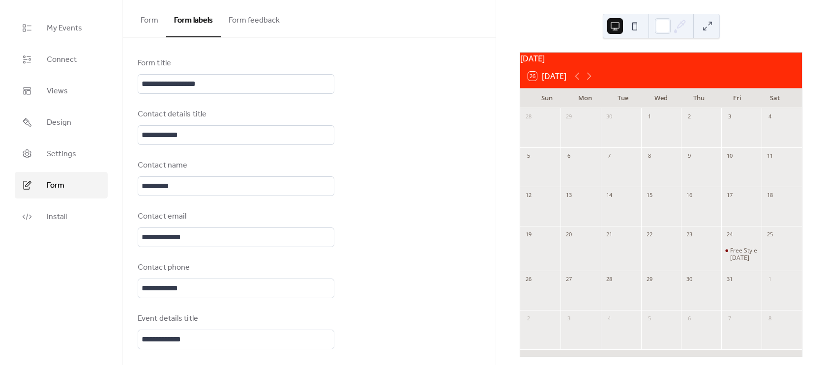
click at [253, 21] on button "Form feedback" at bounding box center [254, 18] width 67 height 36
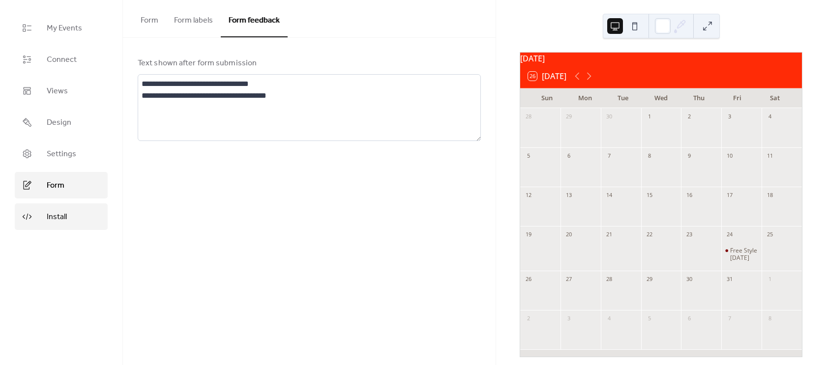
click at [70, 210] on link "Install" at bounding box center [61, 217] width 93 height 27
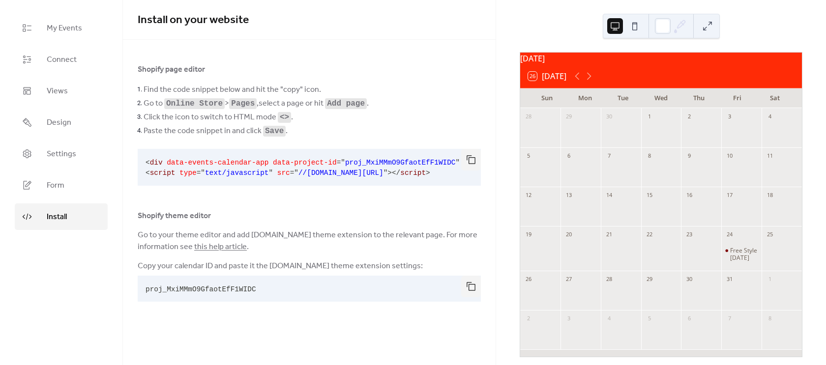
click at [260, 292] on pre "proj_MxiMMmO9GfaotEfF1WIDC" at bounding box center [301, 289] width 327 height 26
click at [477, 292] on button "button" at bounding box center [471, 287] width 20 height 22
click at [67, 31] on span "My Events" at bounding box center [64, 29] width 35 height 12
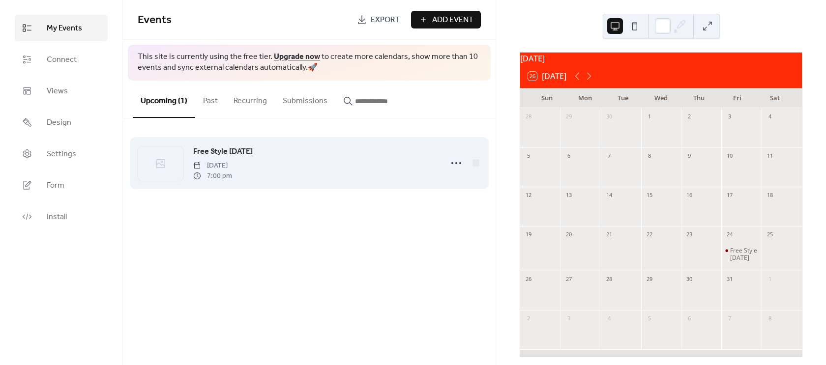
click at [317, 167] on div "Free Style Friday Friday, October 24, 2025 7:00 pm" at bounding box center [314, 163] width 243 height 35
click at [232, 167] on span "[DATE]" at bounding box center [212, 166] width 39 height 10
click at [447, 162] on div at bounding box center [456, 163] width 20 height 20
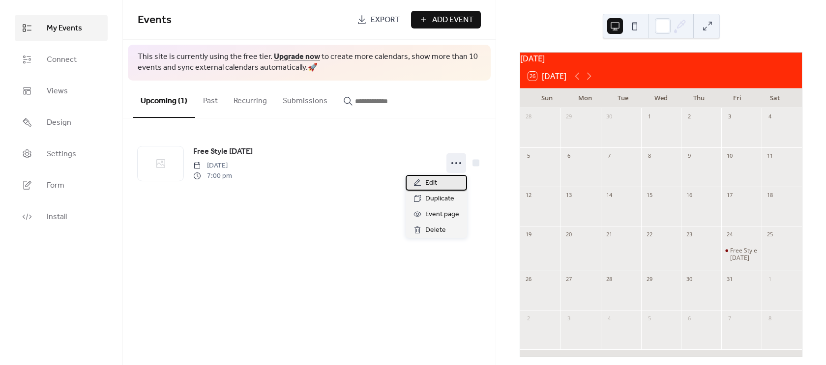
click at [429, 176] on div "Edit" at bounding box center [436, 183] width 61 height 16
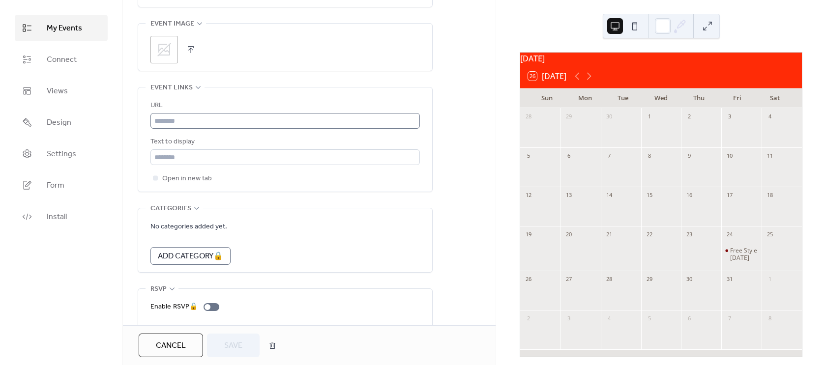
scroll to position [524, 0]
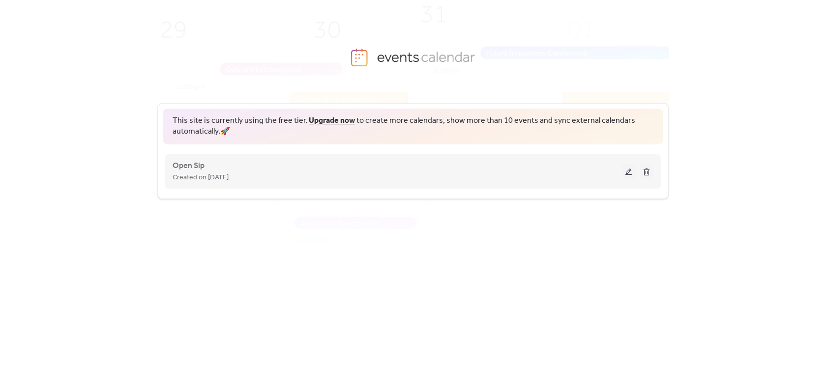
click at [628, 174] on button at bounding box center [629, 171] width 14 height 15
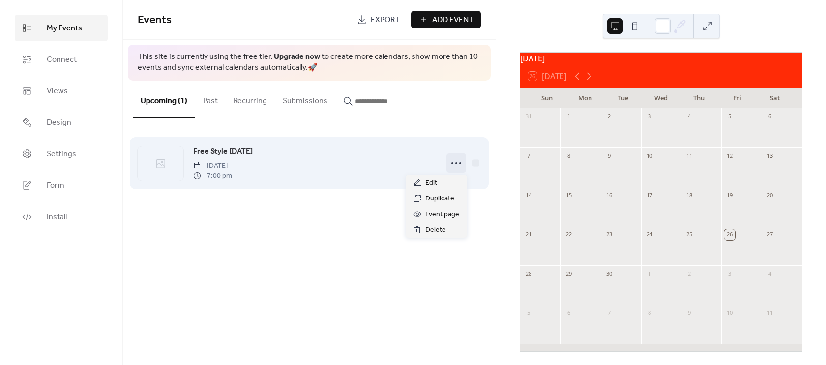
click at [453, 163] on circle at bounding box center [452, 163] width 2 height 2
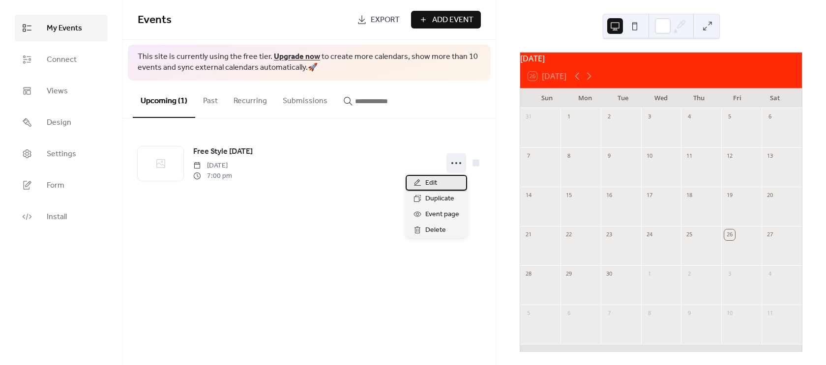
click at [434, 185] on span "Edit" at bounding box center [431, 183] width 12 height 12
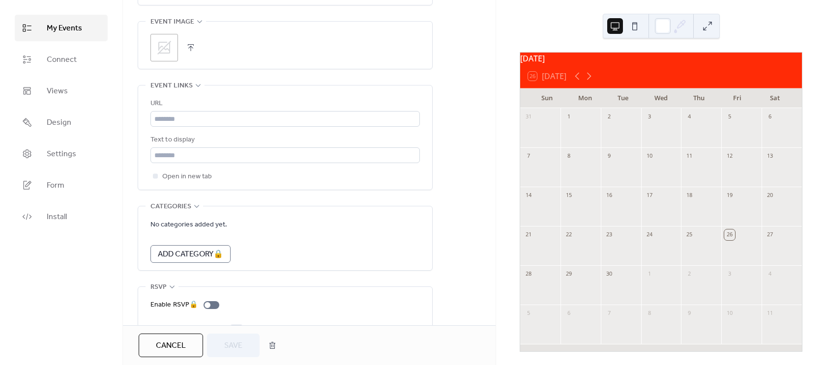
scroll to position [498, 0]
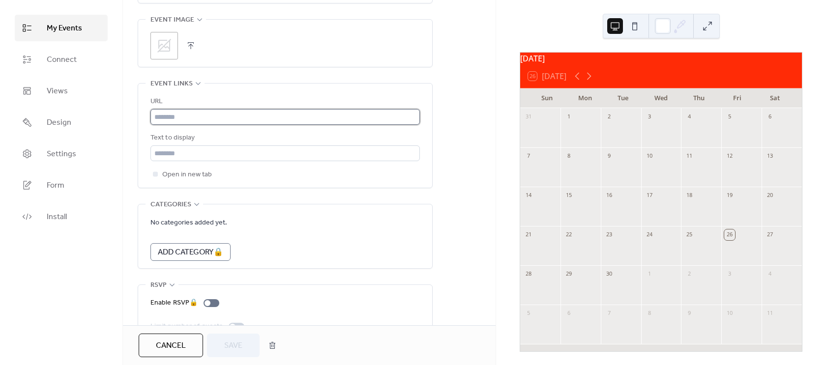
click at [198, 115] on input "text" at bounding box center [284, 117] width 269 height 16
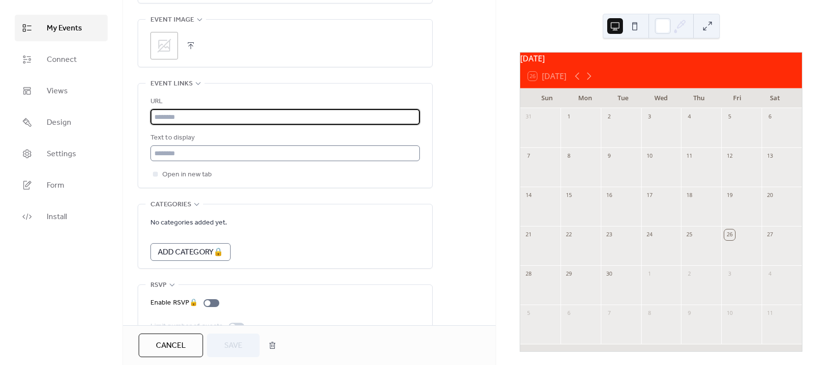
type input "**********"
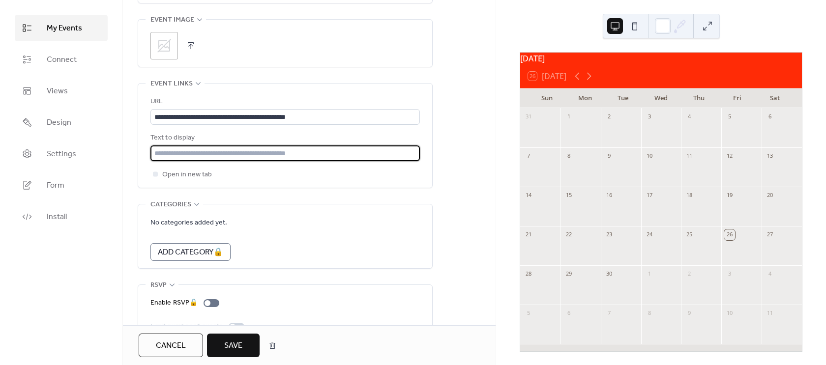
click at [234, 154] on input "text" at bounding box center [284, 154] width 269 height 16
type input "**********"
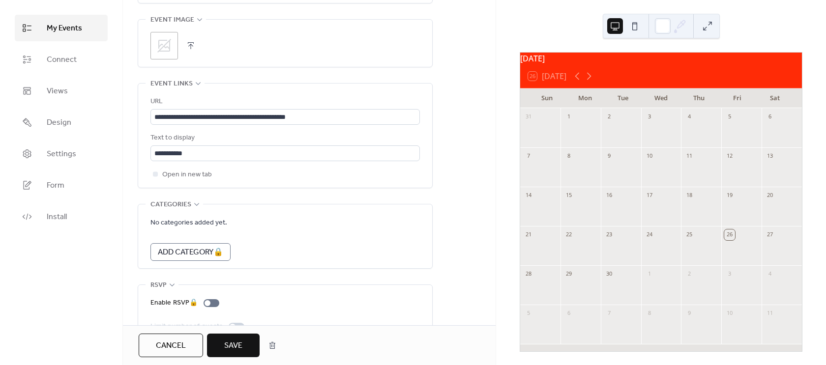
click at [224, 345] on span "Save" at bounding box center [233, 346] width 18 height 12
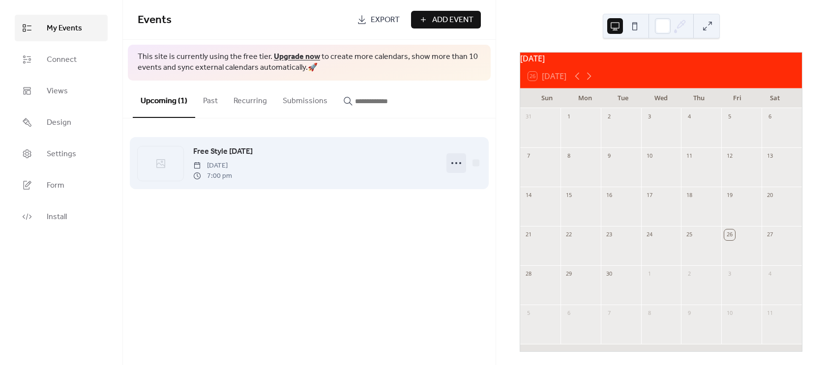
click at [458, 167] on icon at bounding box center [456, 163] width 16 height 16
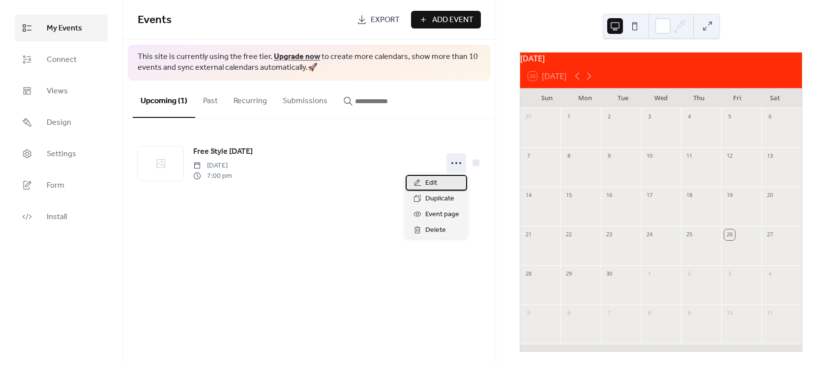
click at [437, 180] on div "Edit" at bounding box center [436, 183] width 61 height 16
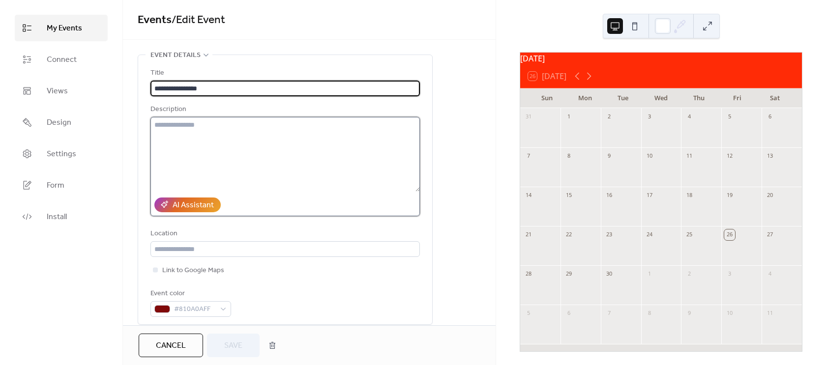
click at [194, 136] on textarea at bounding box center [284, 154] width 269 height 75
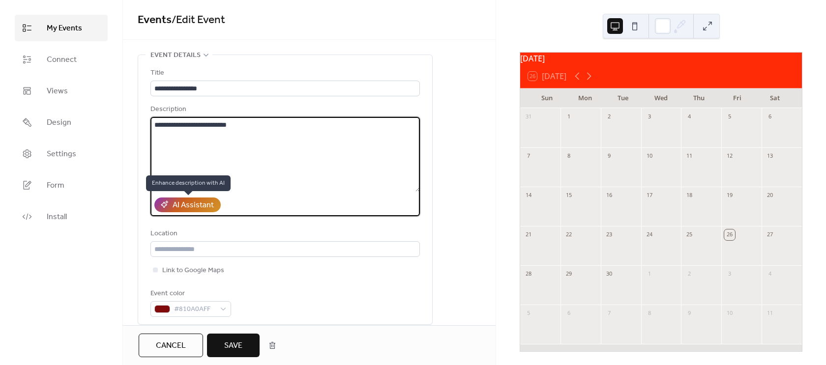
type textarea "**********"
click at [187, 200] on div "AI Assistant" at bounding box center [193, 206] width 41 height 12
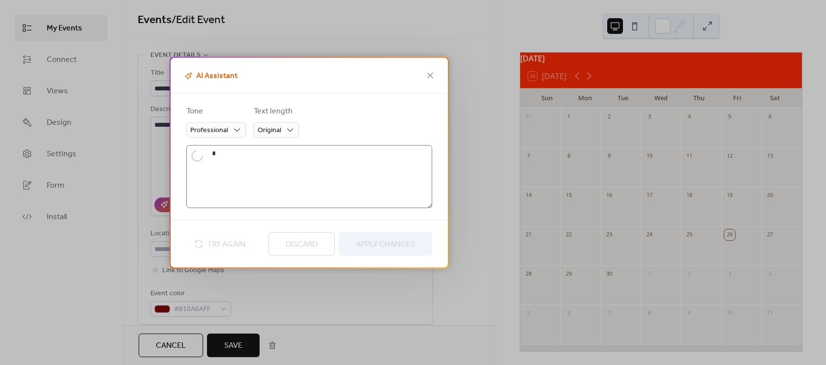
type textarea "**********"
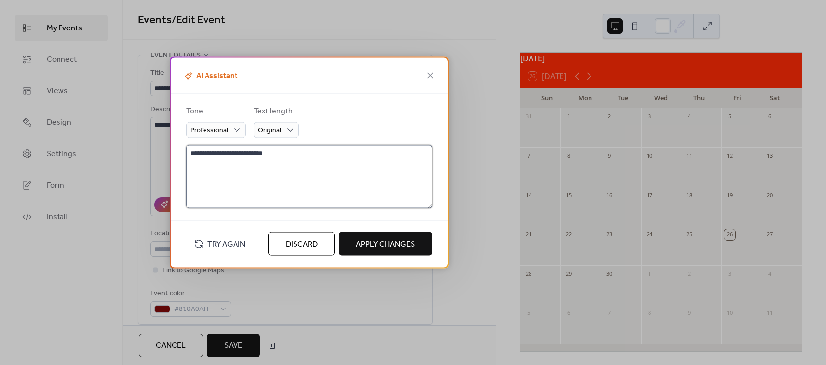
click at [287, 156] on textarea "**********" at bounding box center [309, 177] width 246 height 63
click at [206, 246] on button "Try Again" at bounding box center [219, 244] width 66 height 18
type textarea "**********"
click at [393, 247] on span "Apply Changes" at bounding box center [385, 245] width 59 height 12
type textarea "**********"
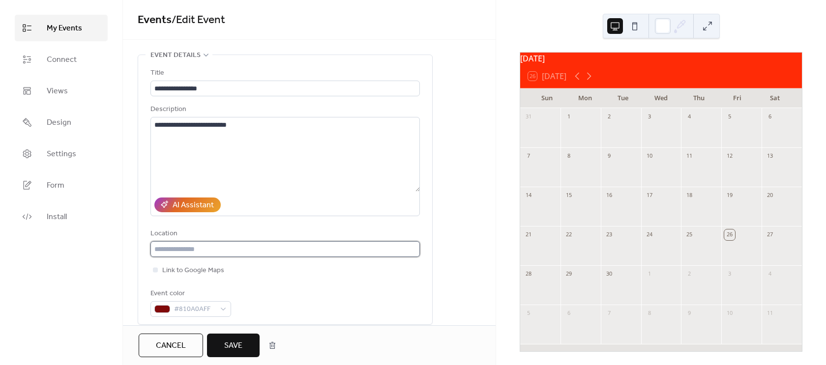
click at [208, 248] on input "text" at bounding box center [284, 249] width 269 height 16
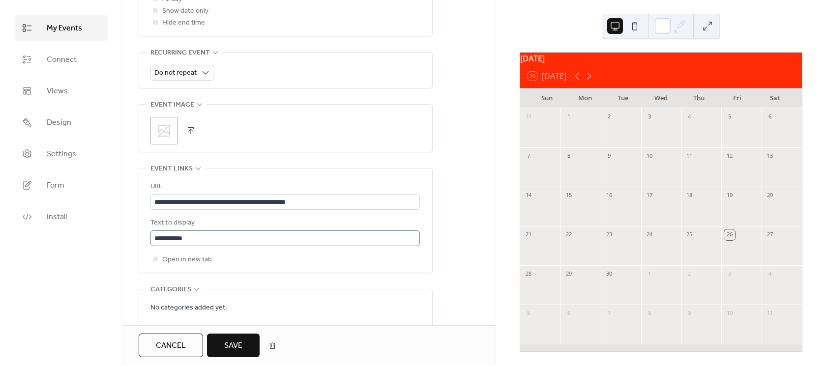
scroll to position [0, 0]
click at [236, 346] on span "Save" at bounding box center [233, 346] width 18 height 12
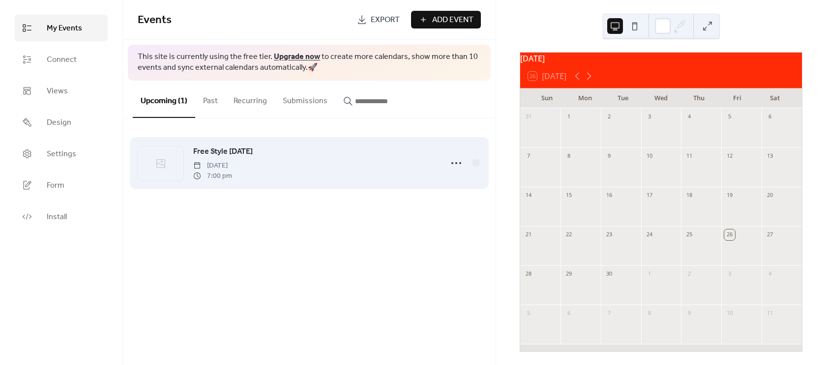
click at [232, 163] on span "[DATE]" at bounding box center [212, 166] width 39 height 10
click at [458, 168] on icon at bounding box center [456, 163] width 16 height 16
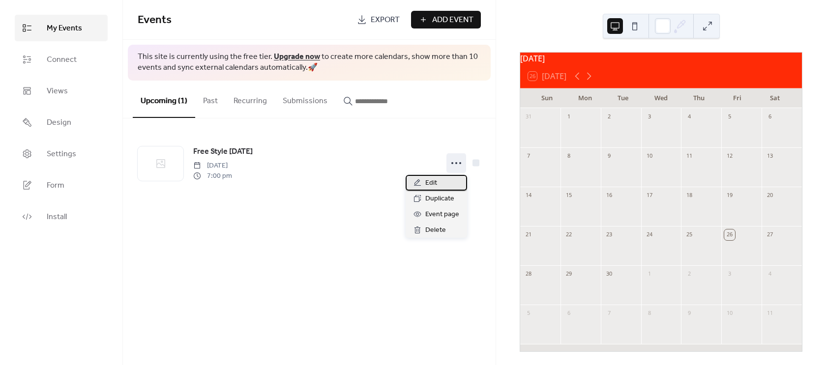
click at [437, 184] on span "Edit" at bounding box center [431, 183] width 12 height 12
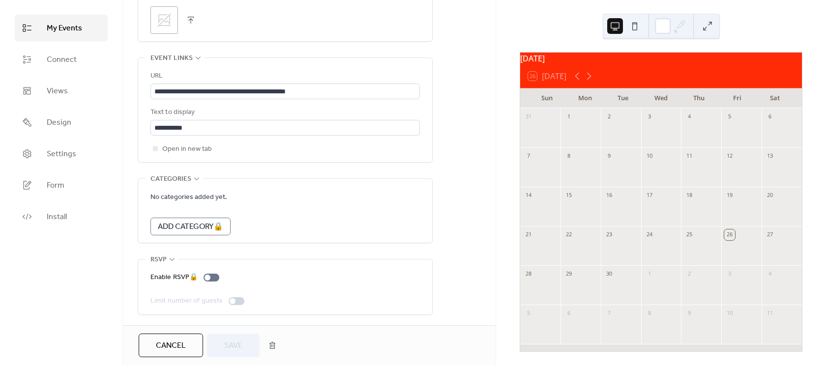
scroll to position [524, 0]
